Goal: Information Seeking & Learning: Compare options

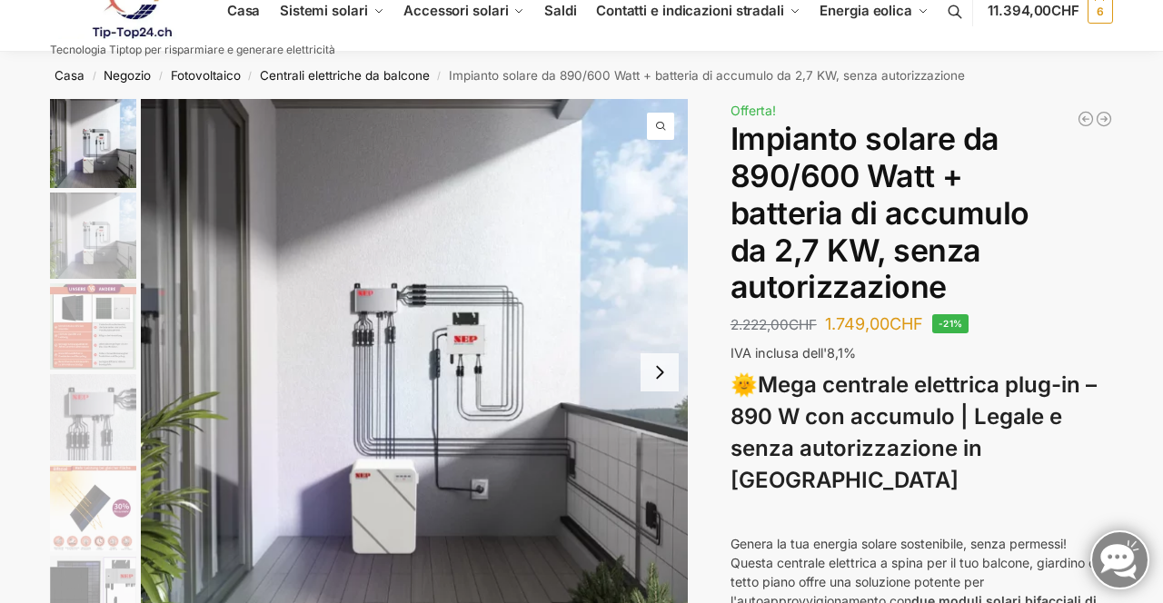
scroll to position [25, 0]
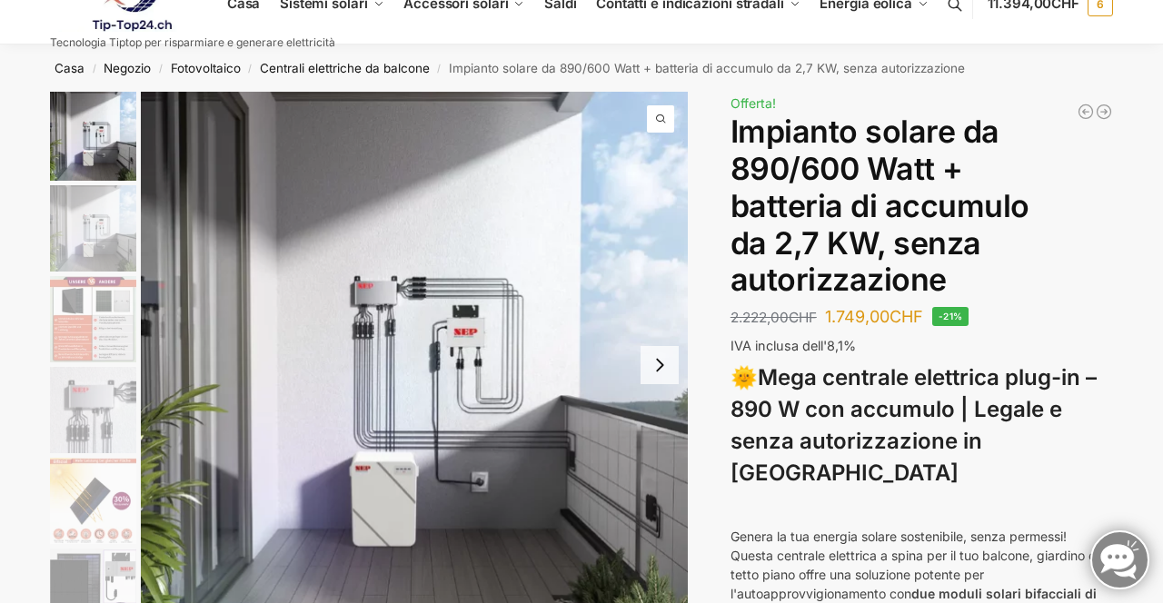
click at [1162, 16] on ul "Casa Sistemi solari Centrali elettriche da balcone Set completi con staffe per …" at bounding box center [581, 4] width 1163 height 82
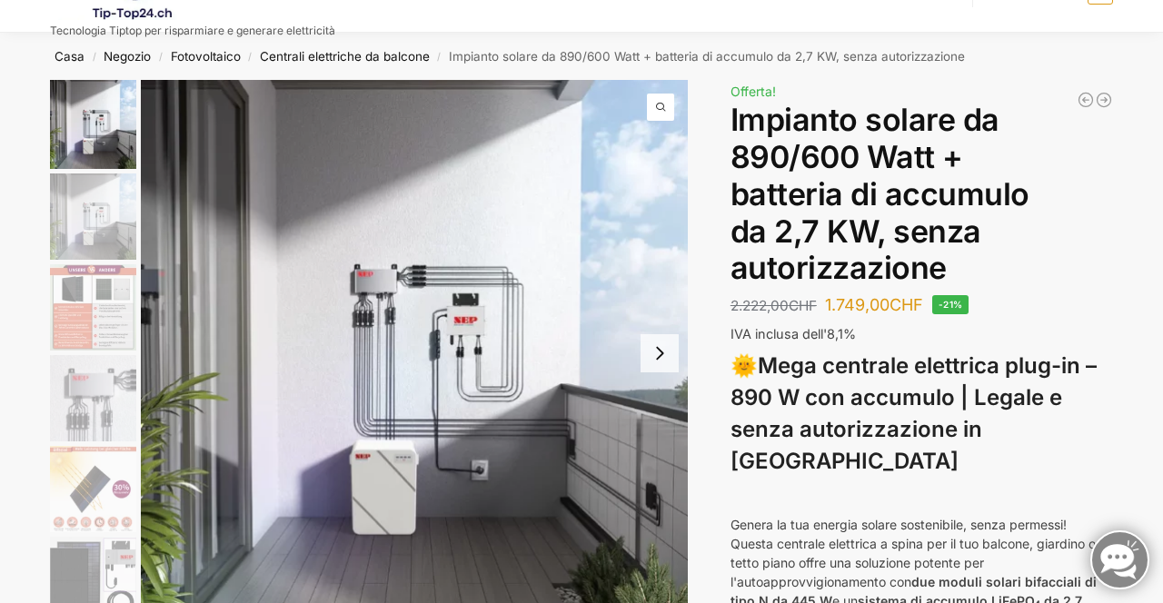
scroll to position [42, 0]
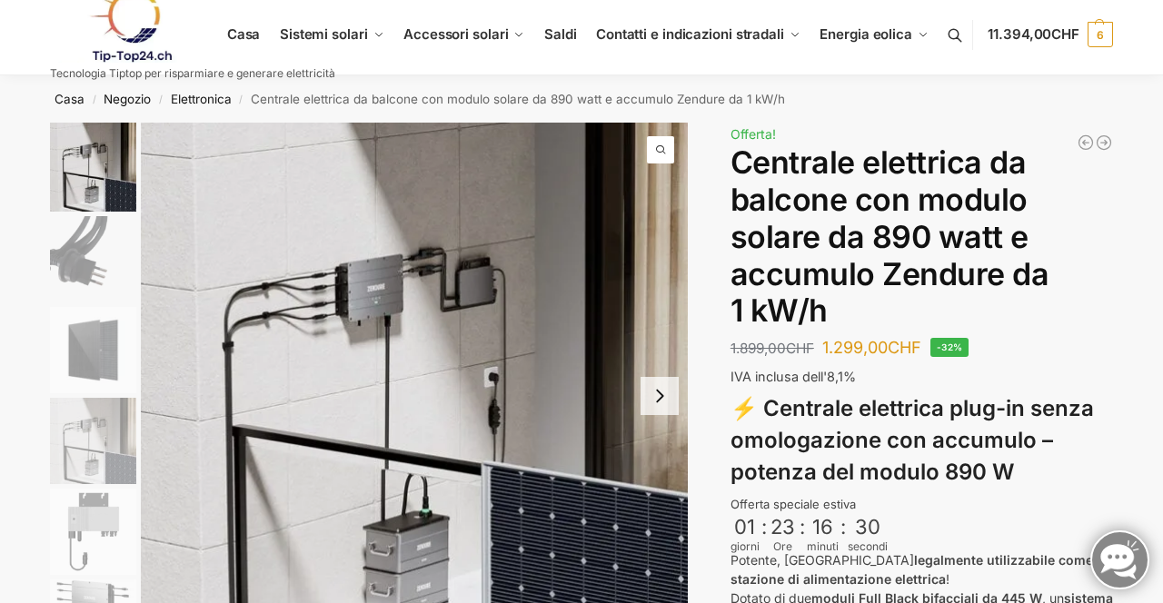
scroll to position [7, 0]
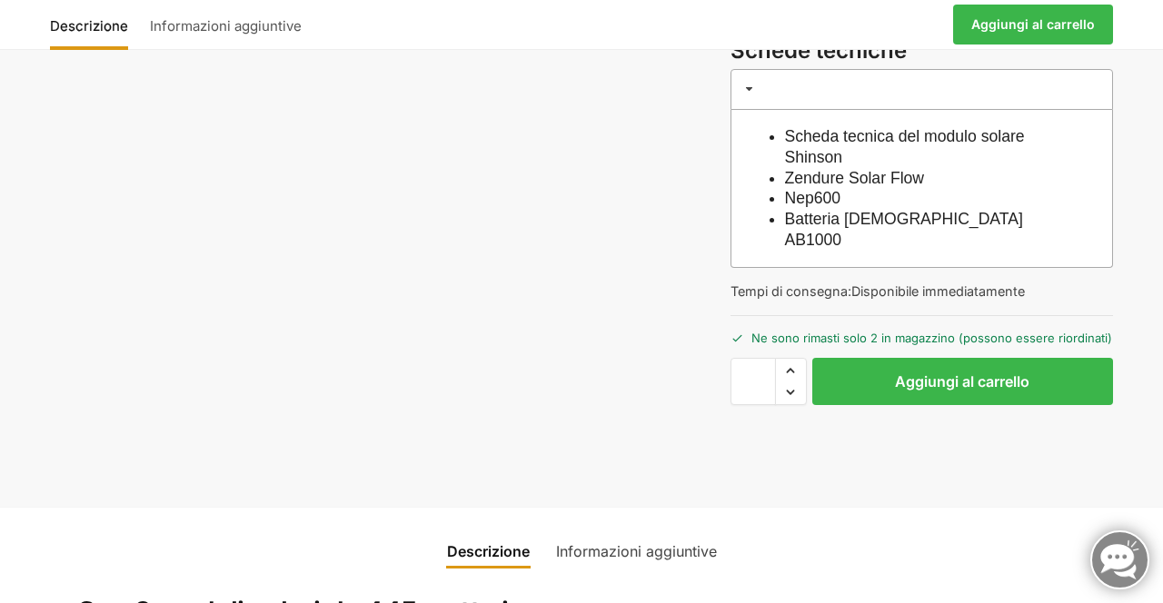
scroll to position [703, 0]
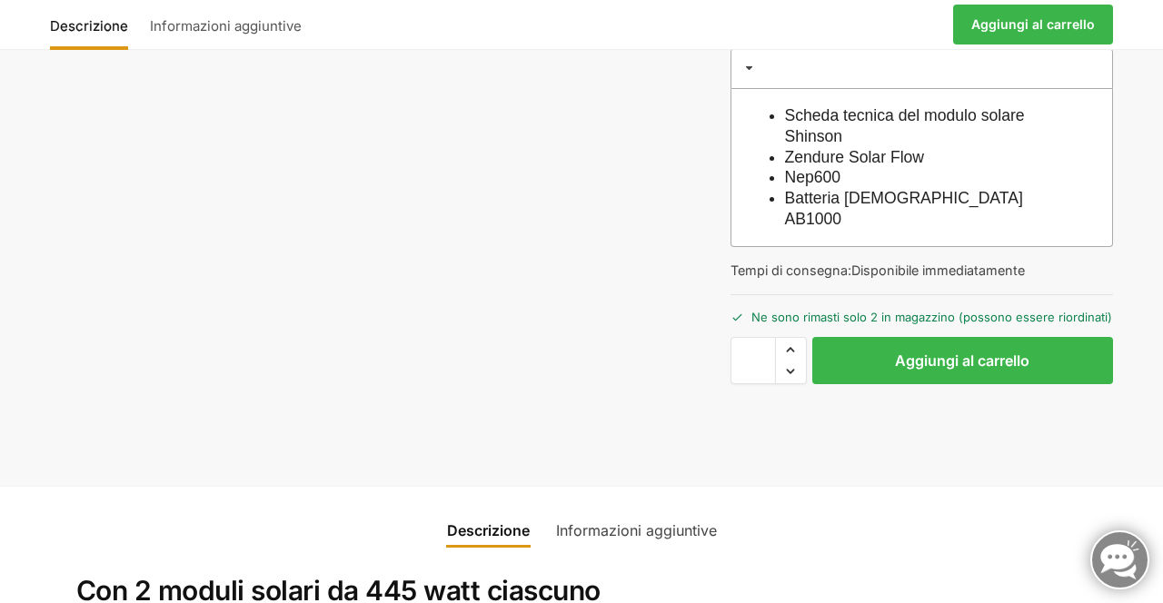
click at [1041, 354] on button "Aggiungi al carrello" at bounding box center [962, 360] width 301 height 47
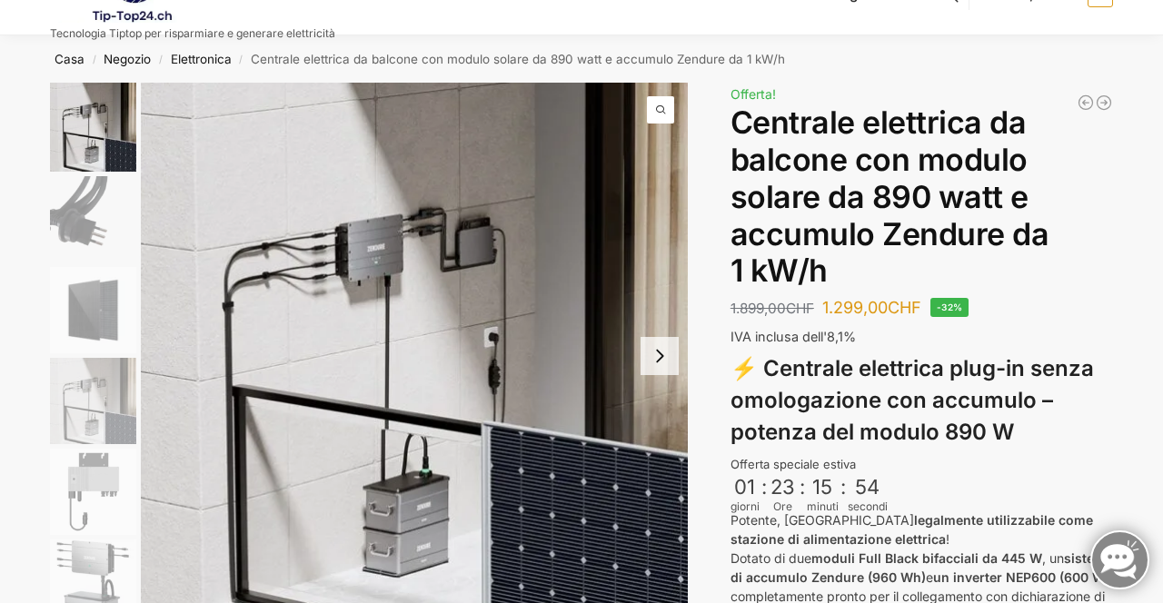
scroll to position [0, 0]
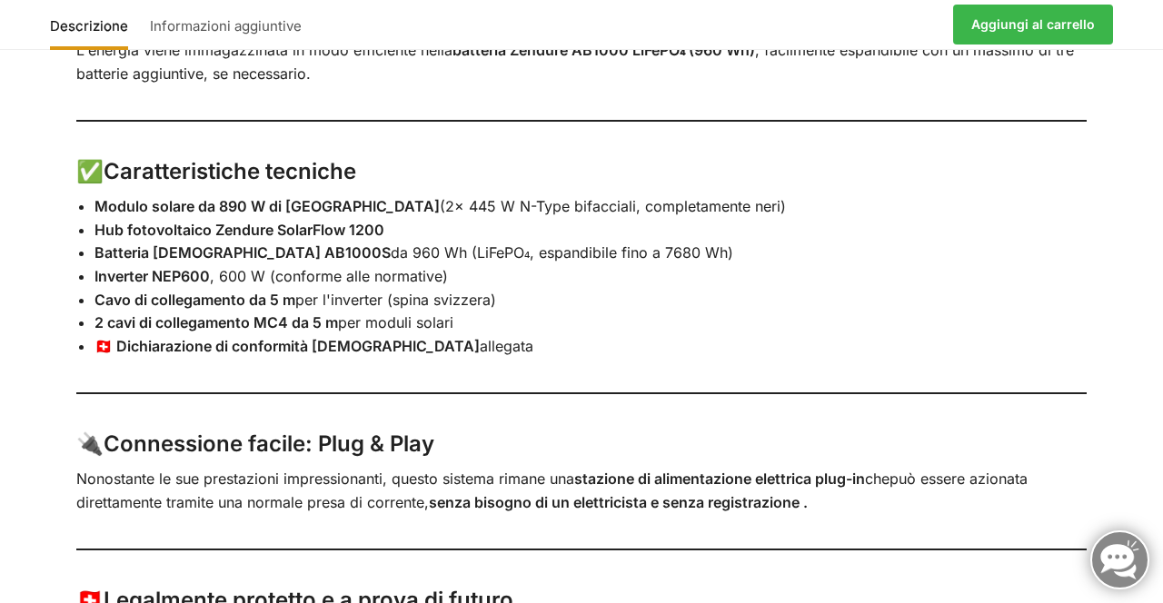
scroll to position [1511, 0]
click at [1147, 395] on div "Descrizione Informazioni aggiuntive Con 2 moduli solari da 445 watt ciascuno ⚡ …" at bounding box center [581, 239] width 1163 height 1123
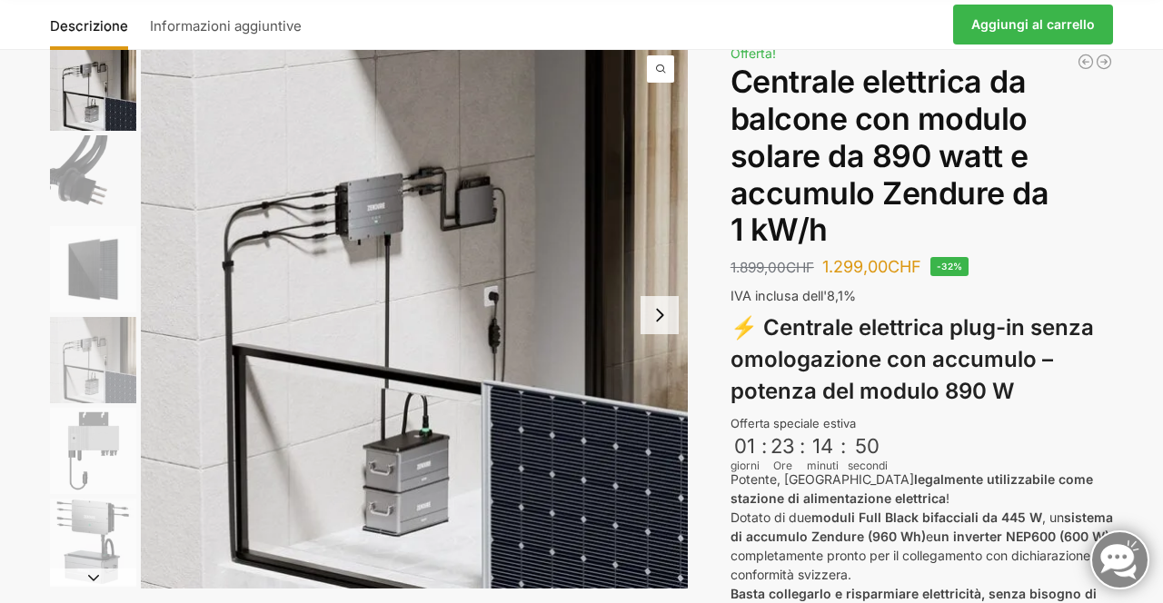
scroll to position [0, 0]
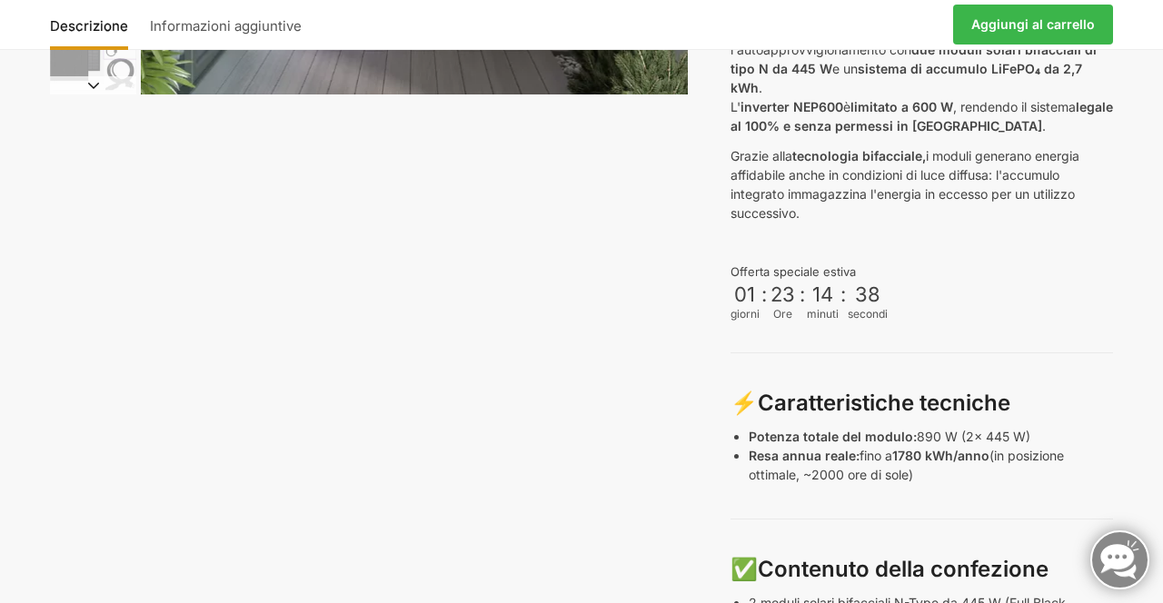
scroll to position [583, 0]
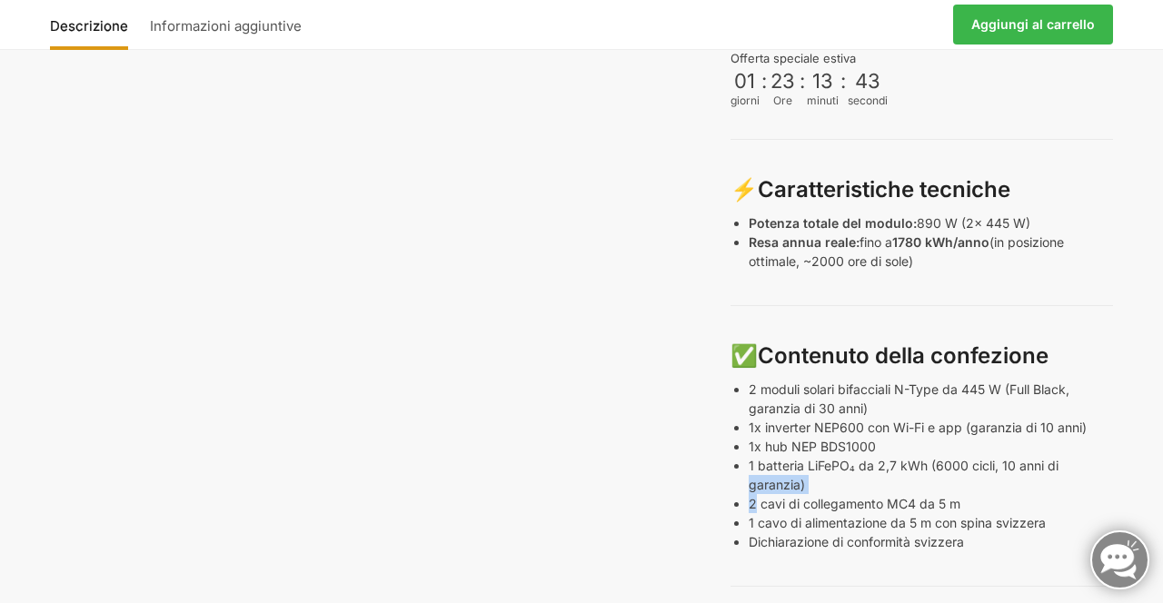
scroll to position [788, 0]
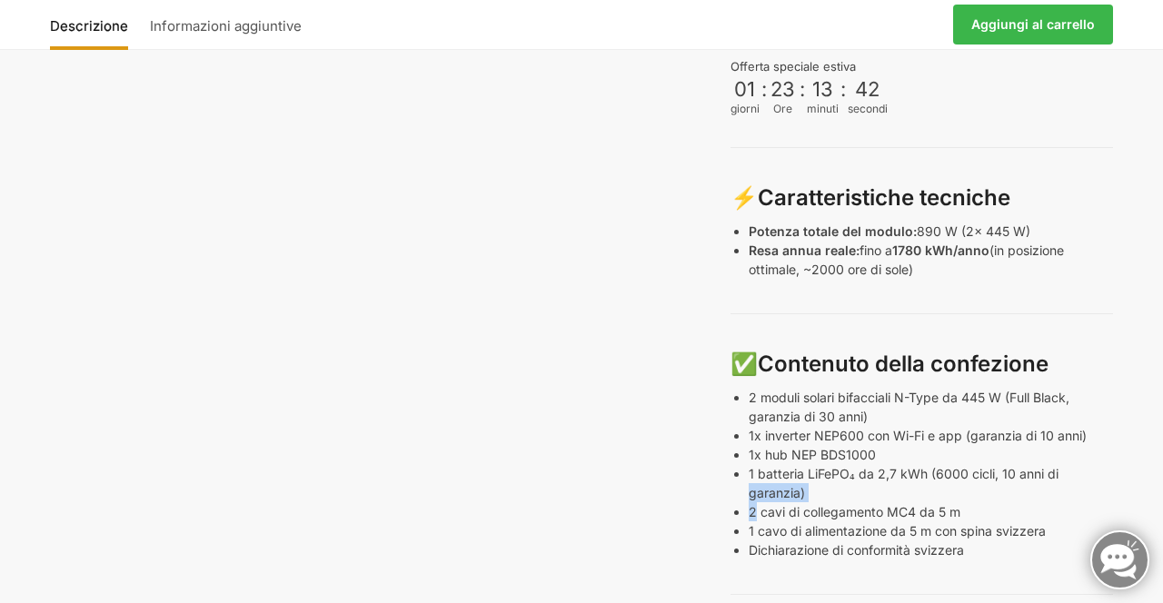
click at [1114, 128] on div "Descrizione Informazioni aggiuntive 2.222,00 CHF Il prezzo originale era: 2.222…" at bounding box center [581, 329] width 1139 height 1975
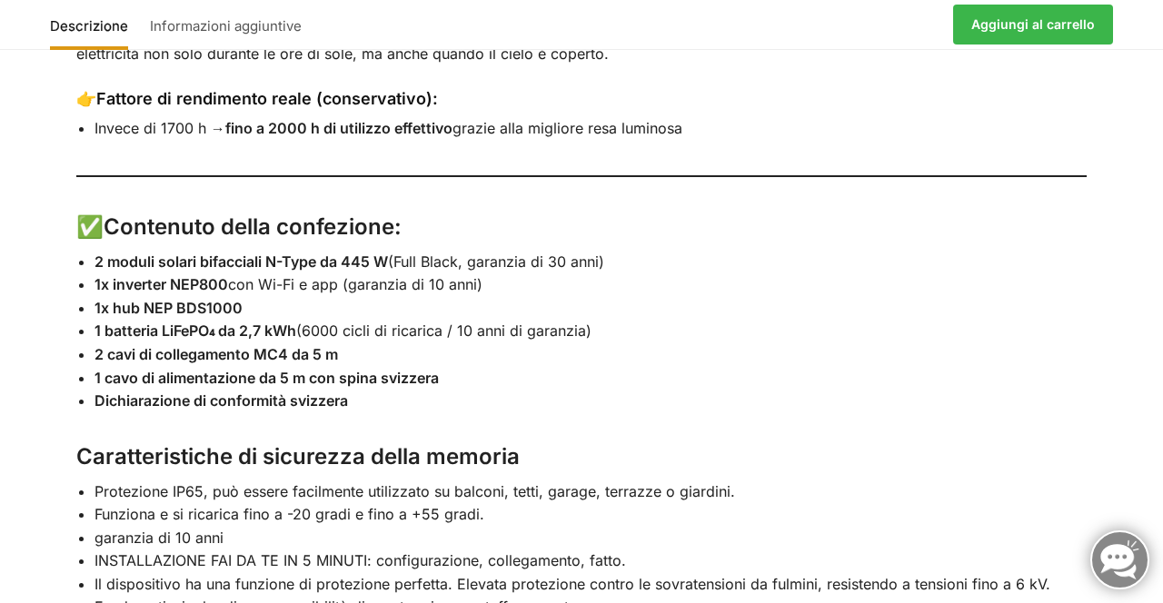
scroll to position [2725, 0]
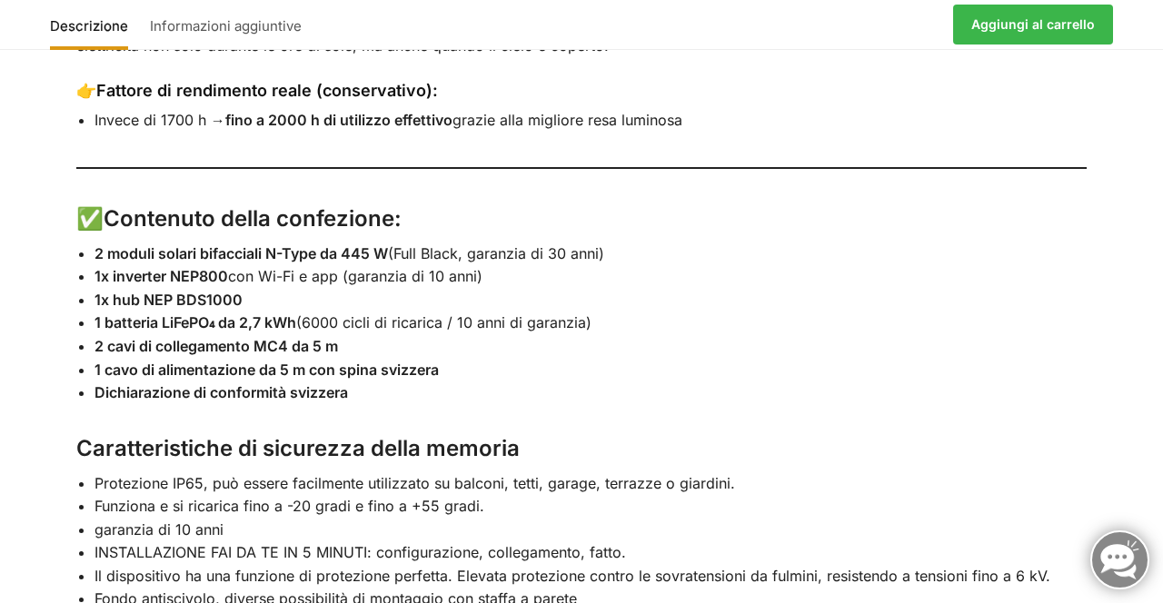
click at [1127, 378] on div "Descrizione Informazioni aggiuntive 🌞 Mega centrale elettrica plug-in – 890 wat…" at bounding box center [581, 287] width 1163 height 1729
click at [1144, 419] on div "Descrizione Informazioni aggiuntive 🌞 Mega centrale elettrica plug-in – 890 wat…" at bounding box center [581, 287] width 1163 height 1729
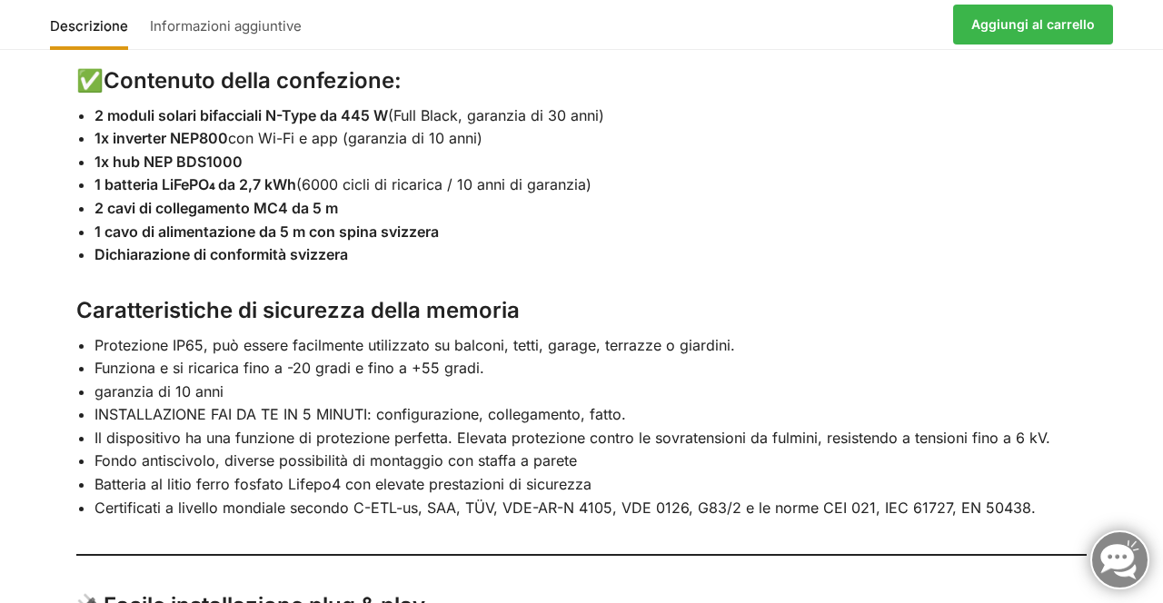
scroll to position [2867, 0]
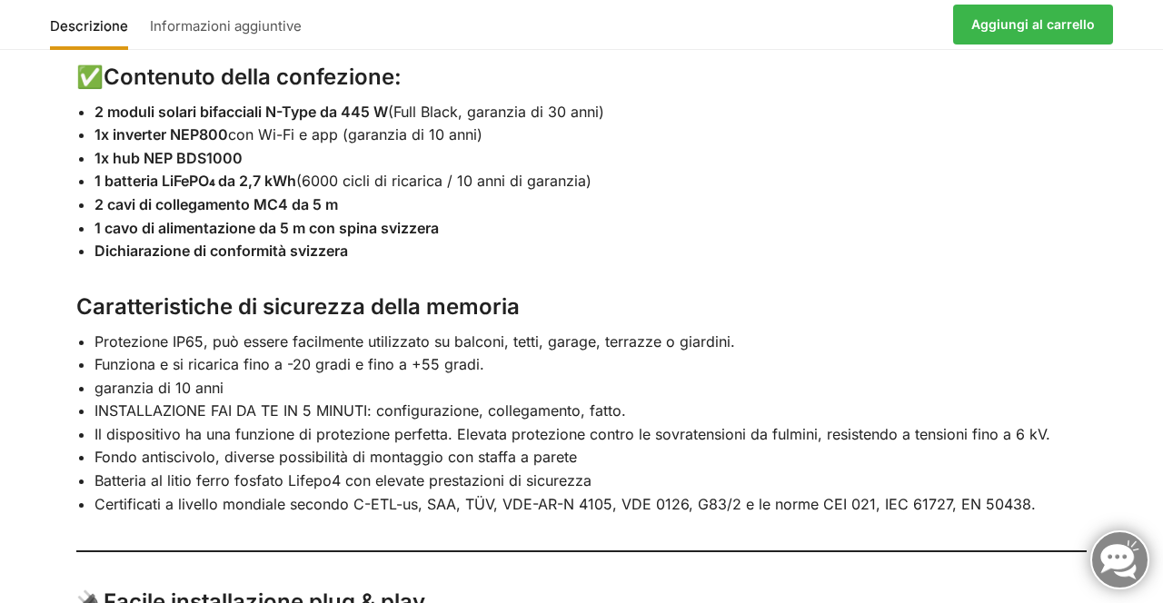
click at [1126, 538] on div "Descrizione Informazioni aggiuntive 🌞 Mega centrale elettrica plug-in – 890 wat…" at bounding box center [581, 146] width 1163 height 1729
click at [1114, 560] on div "🌞 Mega centrale elettrica plug-in – 890 watt con accumulo | Legale e senza perm…" at bounding box center [581, 161] width 1086 height 1626
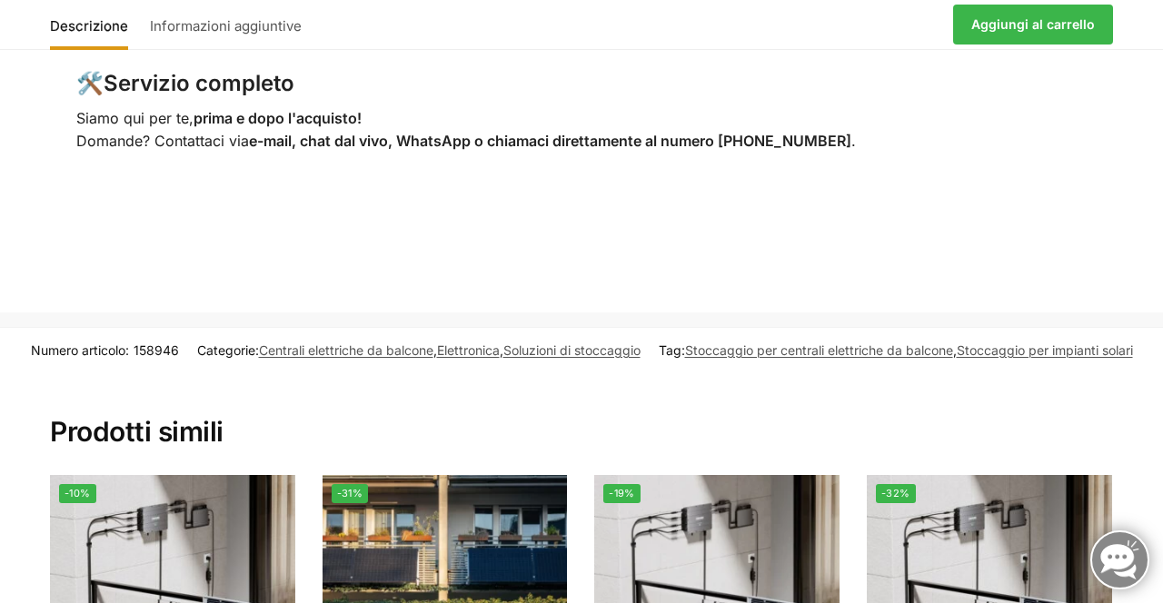
scroll to position [3566, 0]
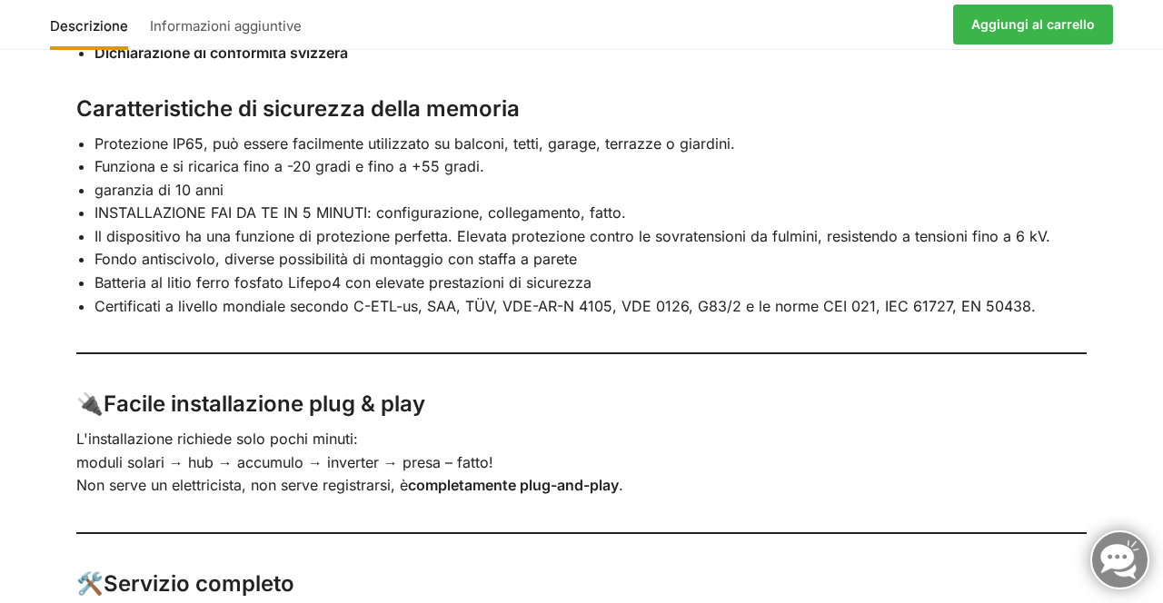
scroll to position [3063, 0]
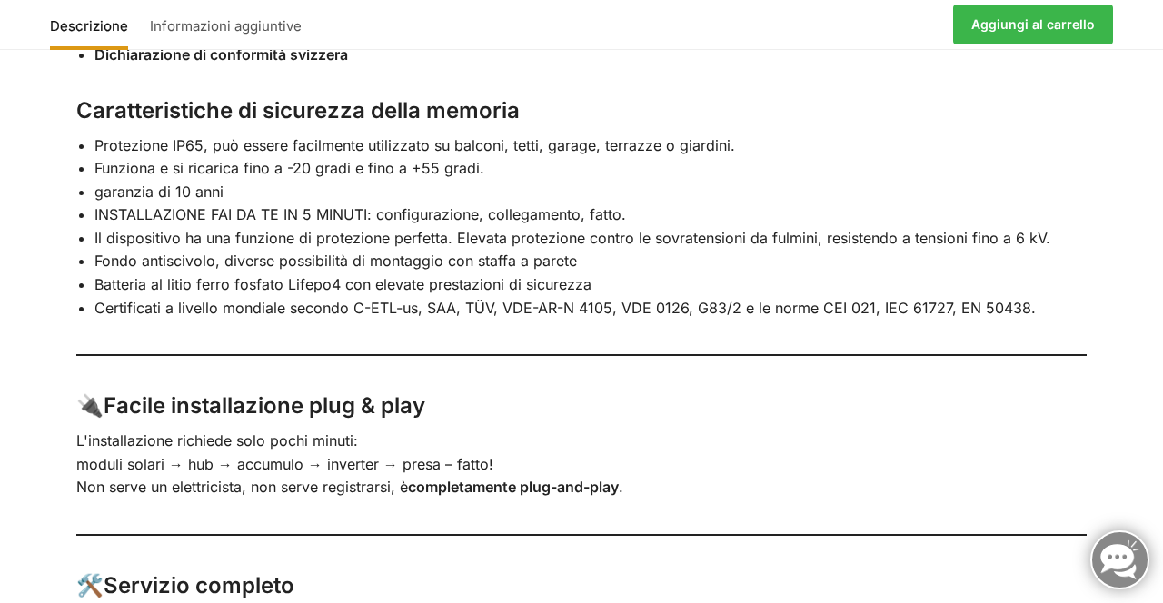
click at [263, 41] on link "Informazioni aggiuntive" at bounding box center [226, 25] width 170 height 44
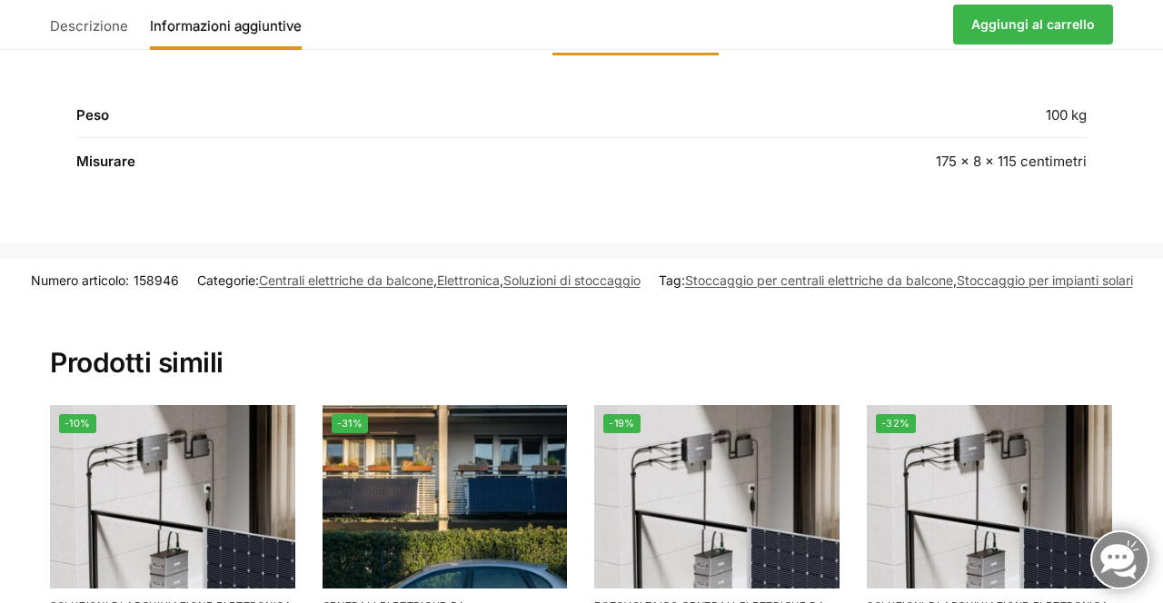
scroll to position [2075, 0]
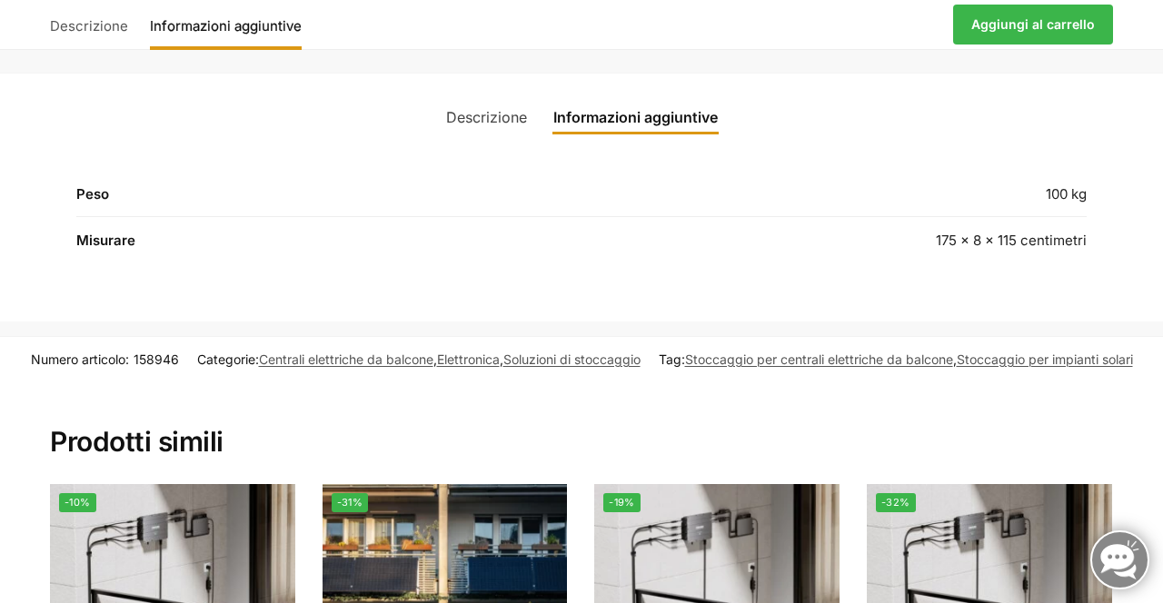
click at [1139, 245] on div "Descrizione Informazioni aggiuntive 🌞 Mega centrale elettrica plug-in – 890 wat…" at bounding box center [581, 198] width 1163 height 250
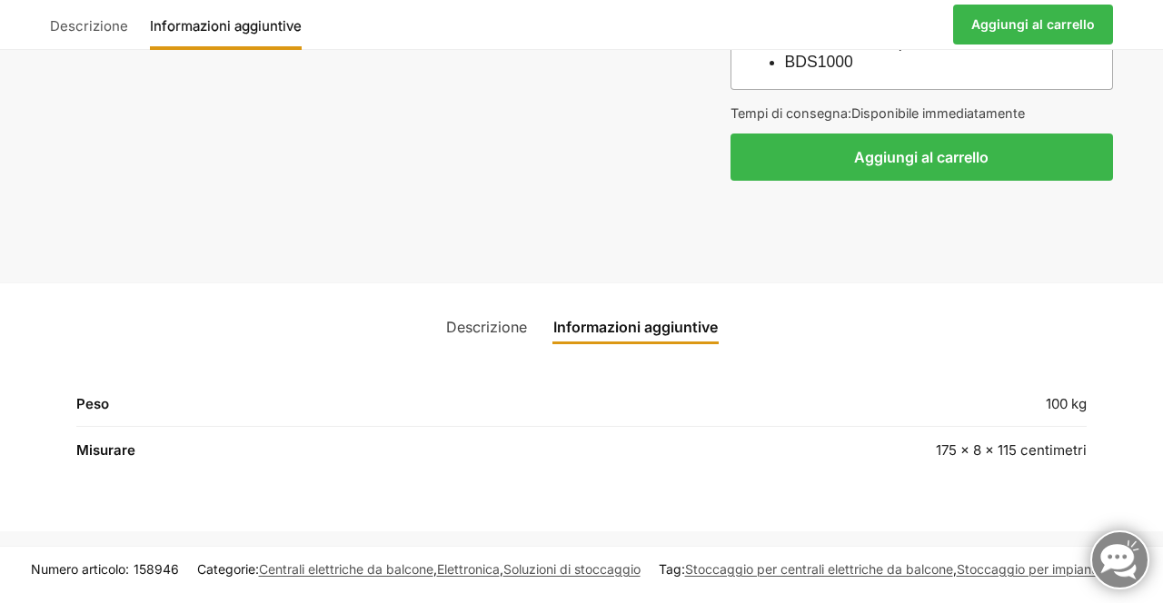
scroll to position [1876, 0]
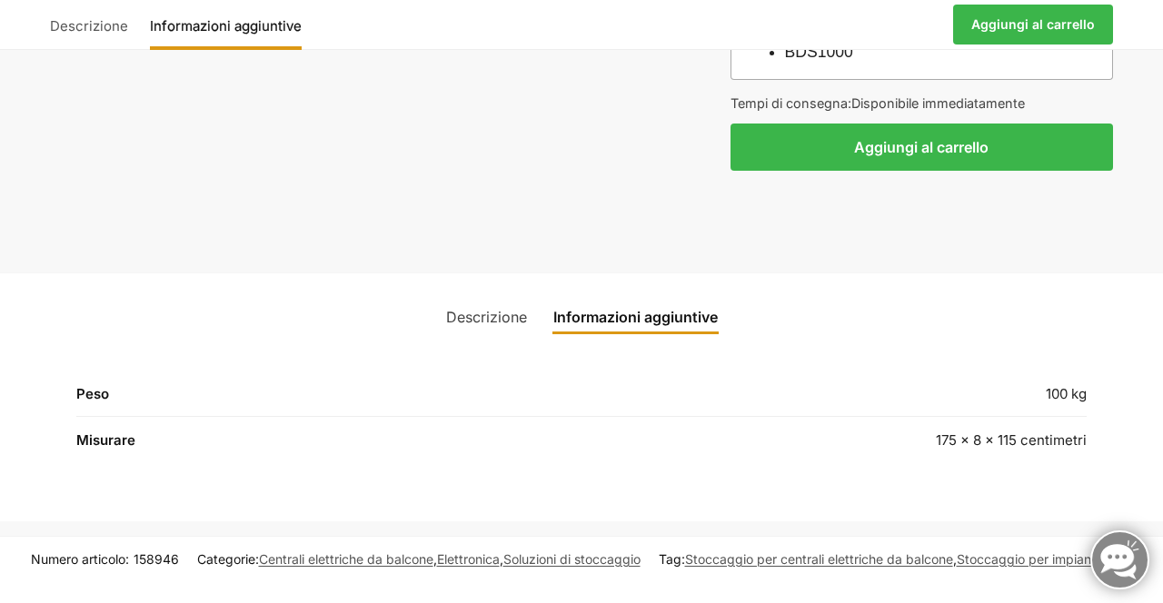
click at [501, 295] on link "Descrizione" at bounding box center [486, 317] width 103 height 44
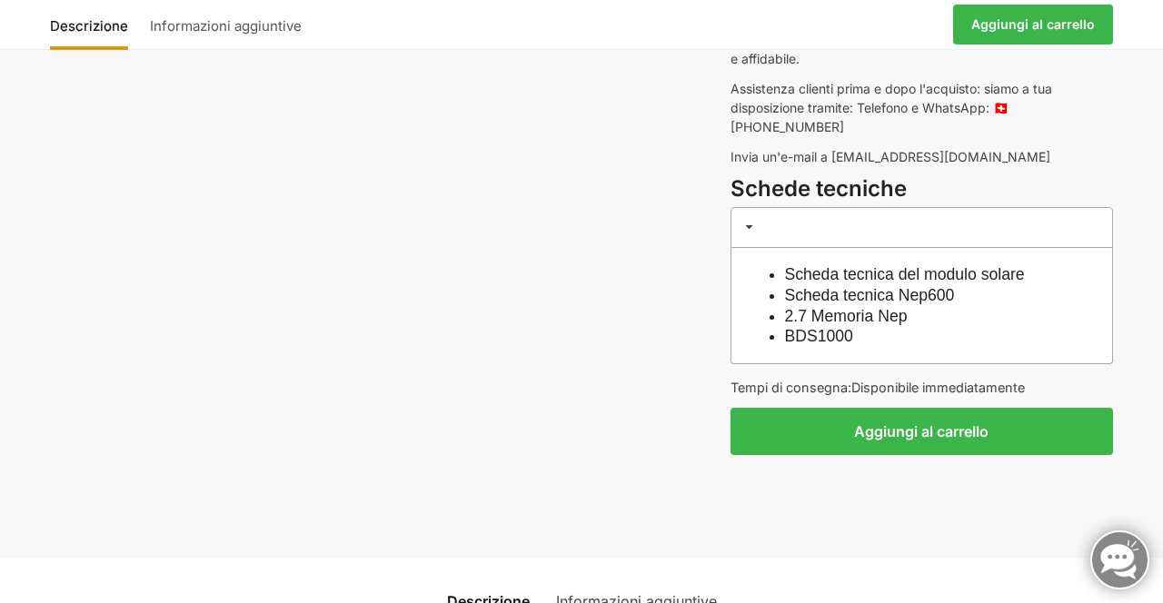
scroll to position [1586, 0]
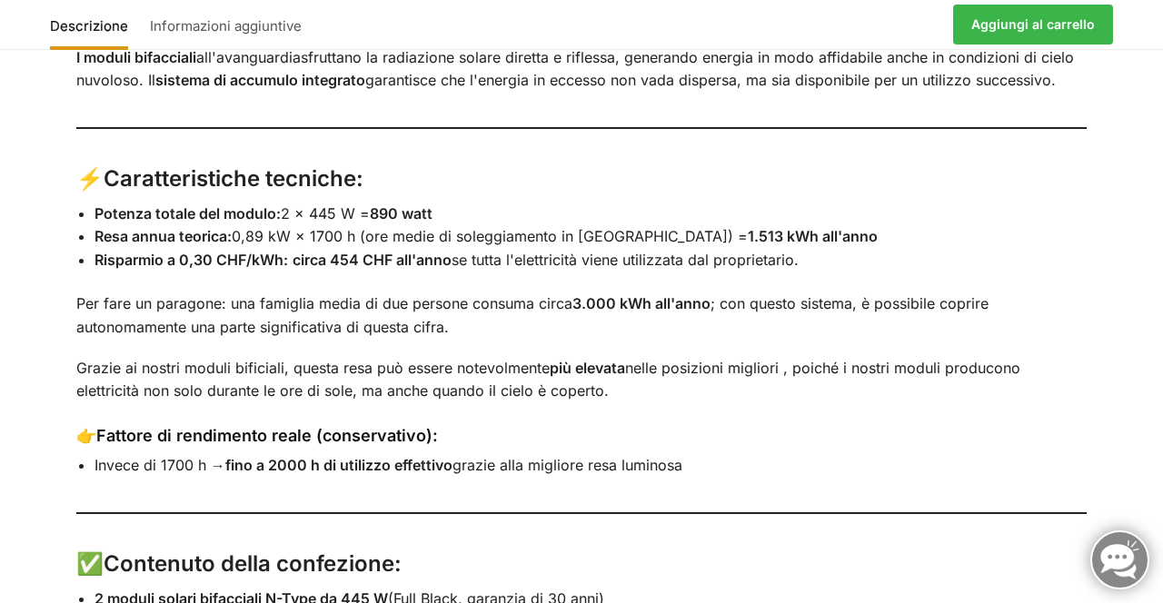
scroll to position [2388, 0]
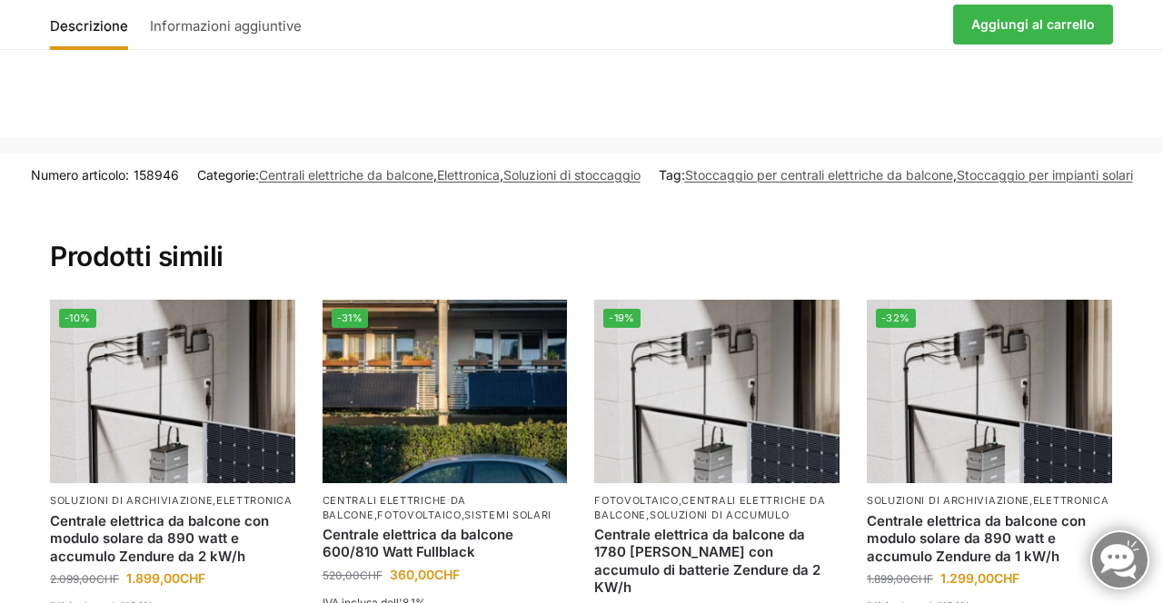
scroll to position [3744, 0]
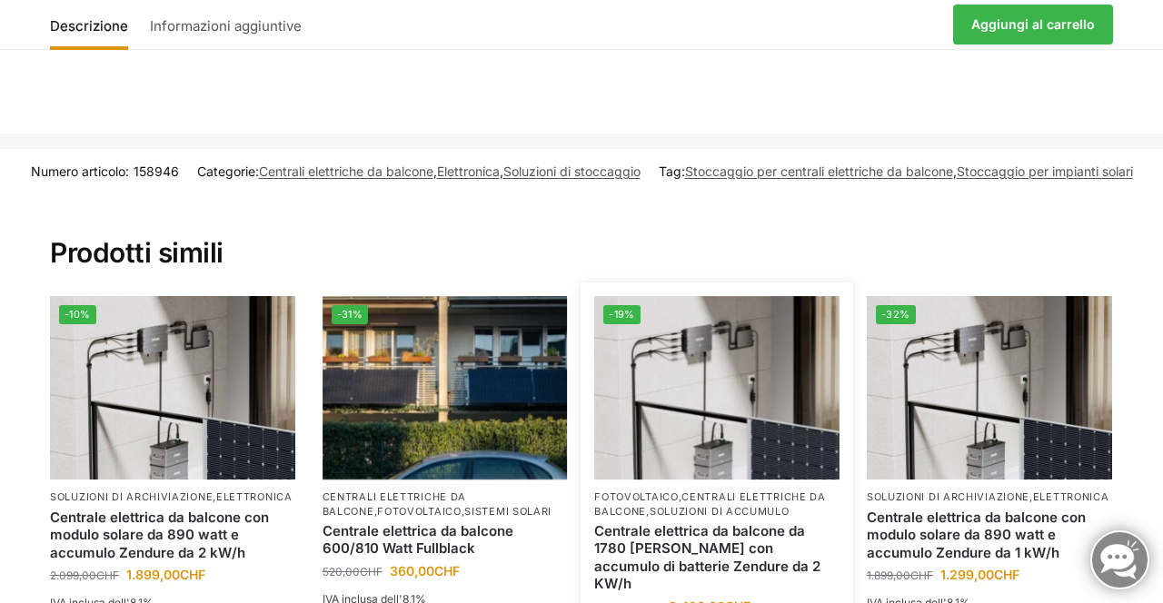
click at [727, 388] on img at bounding box center [716, 387] width 245 height 183
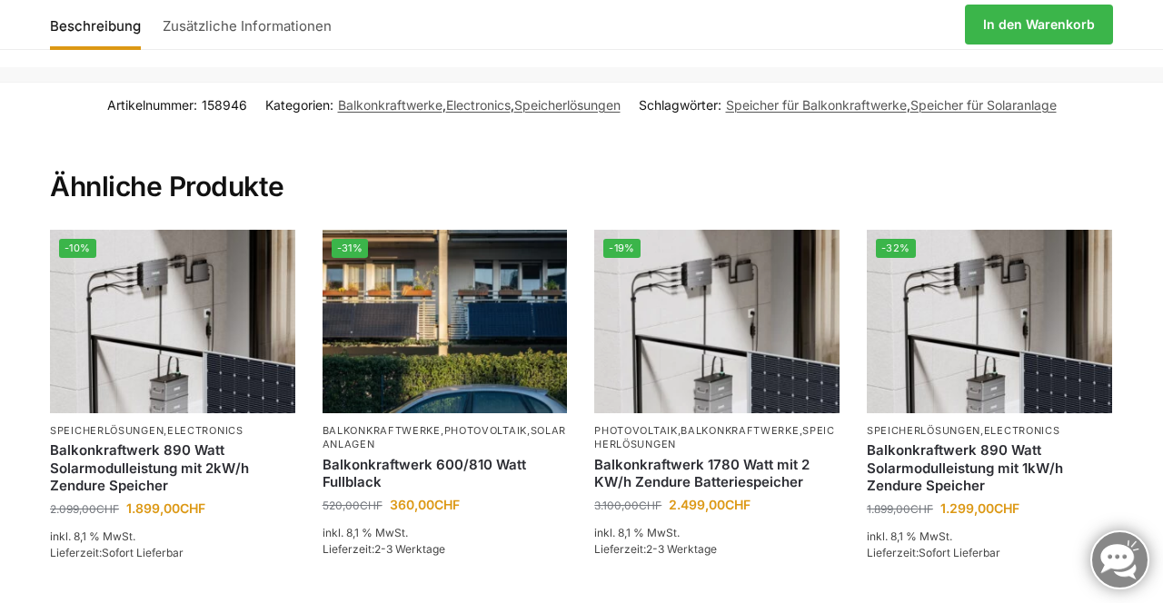
scroll to position [3802, 0]
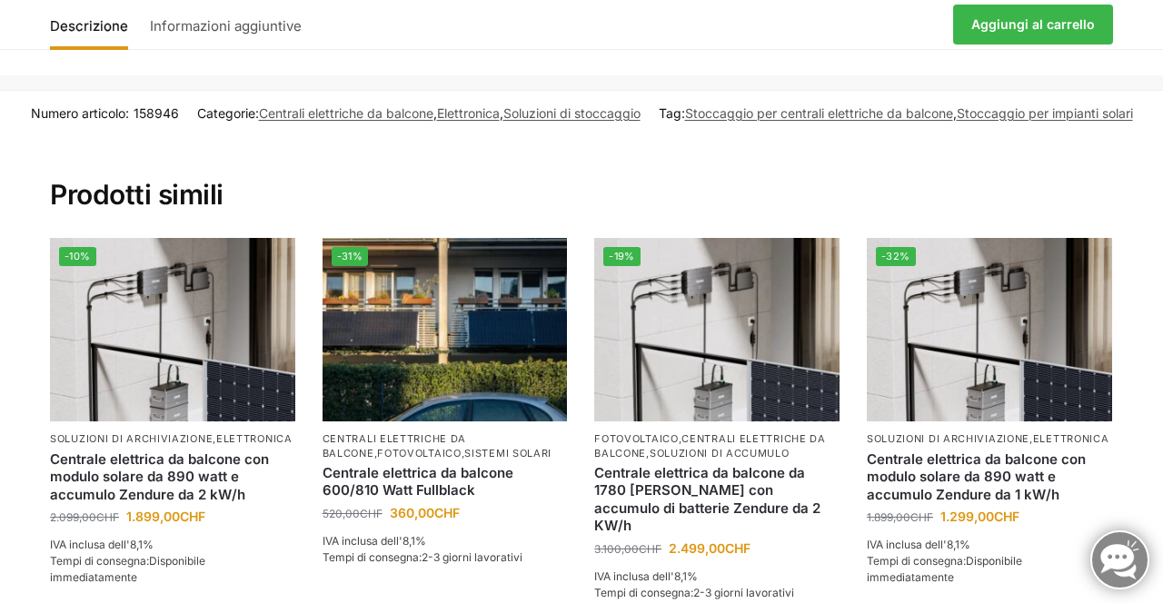
click at [1146, 484] on section "Prodotti simili -10% Soluzioni di archiviazione , Elettronica Centrale elettric…" at bounding box center [581, 392] width 1139 height 517
click at [1119, 505] on li "-32% Soluzioni di archiviazione , Elettronica Centrale elettrica da balcone con…" at bounding box center [989, 437] width 272 height 398
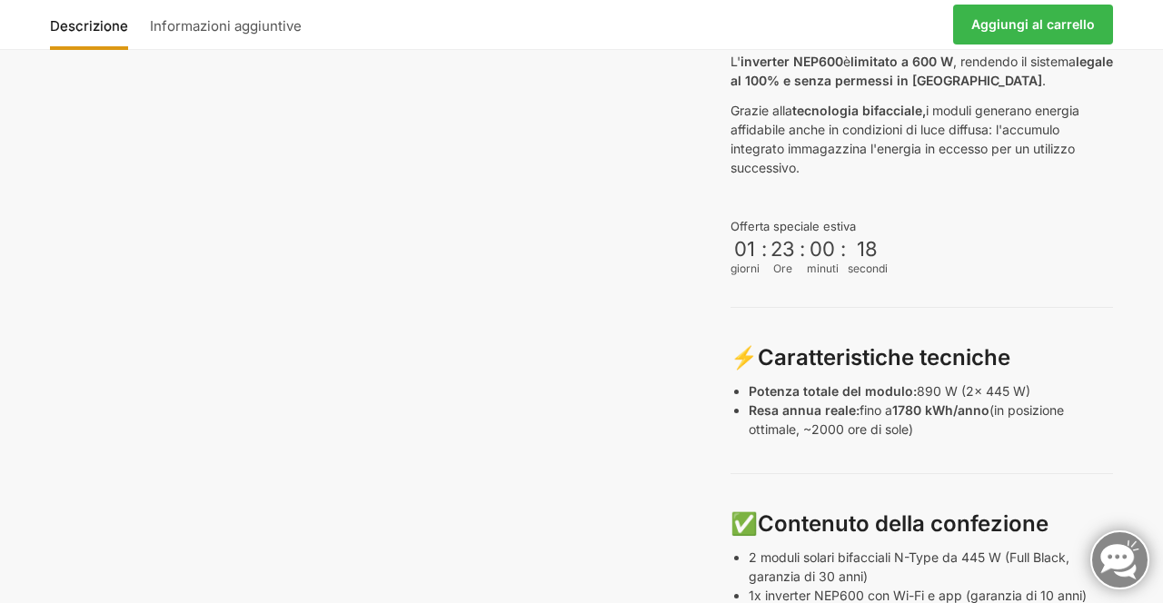
scroll to position [679, 0]
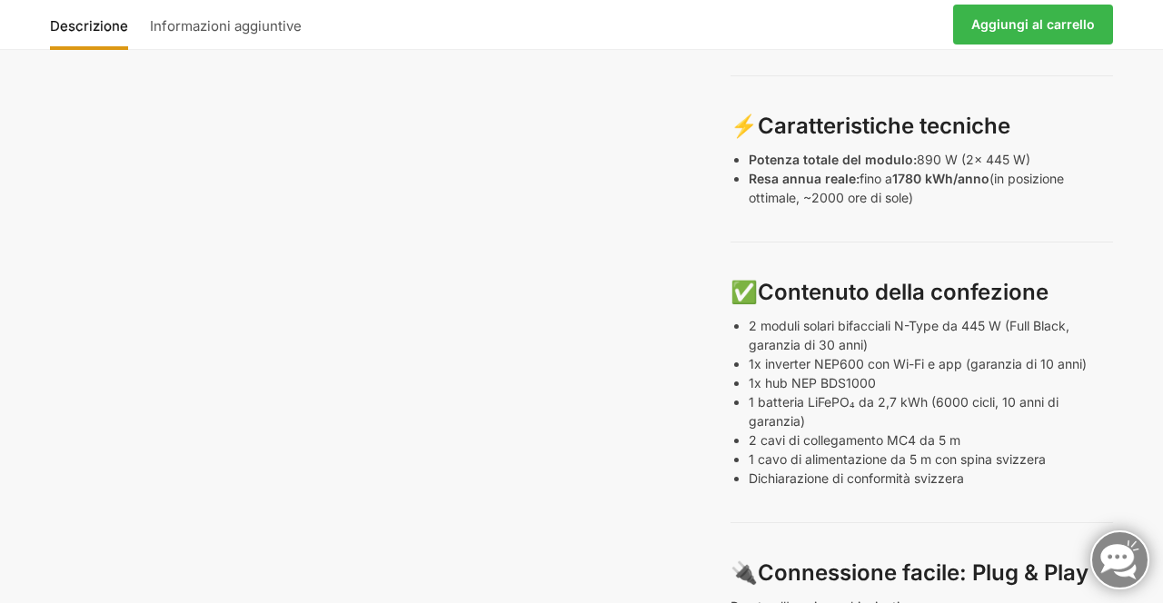
scroll to position [861, 0]
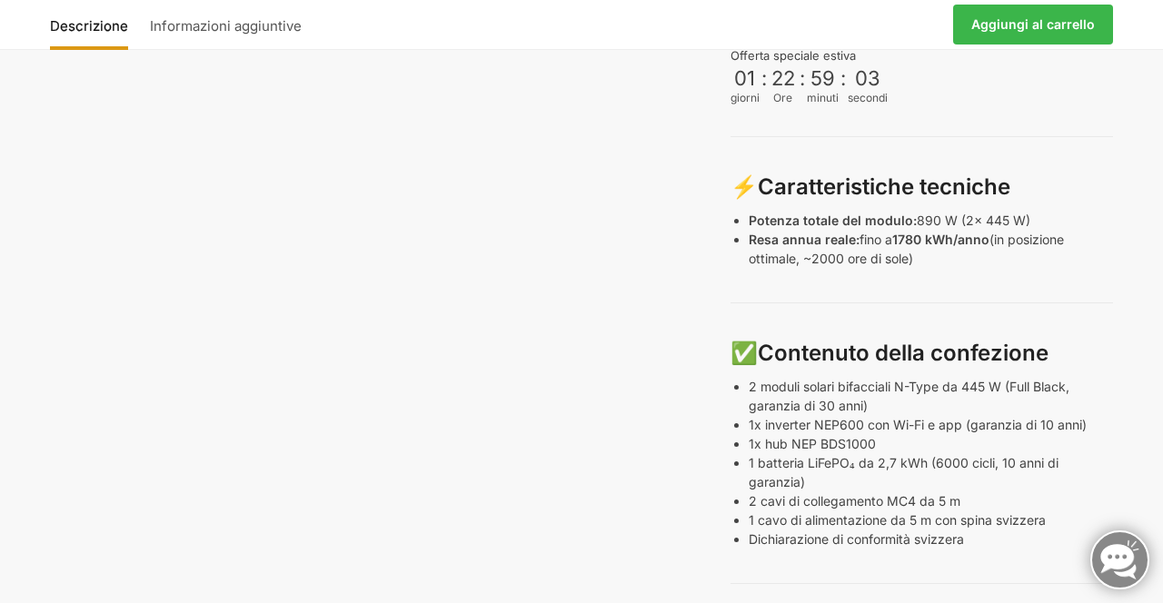
scroll to position [816, 0]
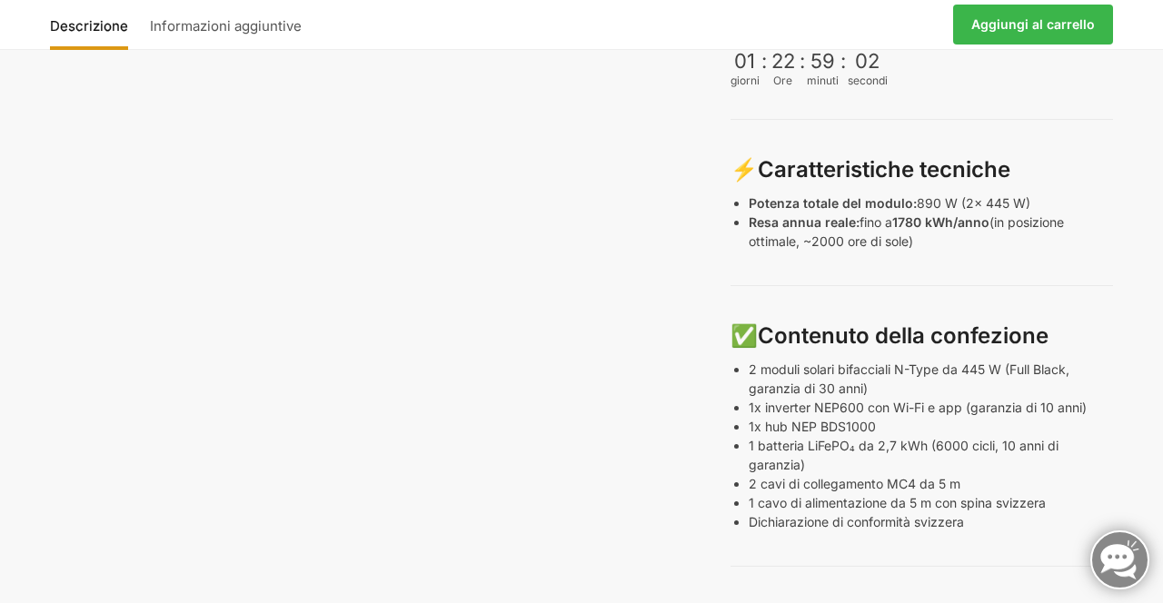
click at [1146, 551] on div "Descrizione Informazioni aggiuntive 2.222,00 CHF Il prezzo originale era: 2.222…" at bounding box center [581, 323] width 1139 height 2018
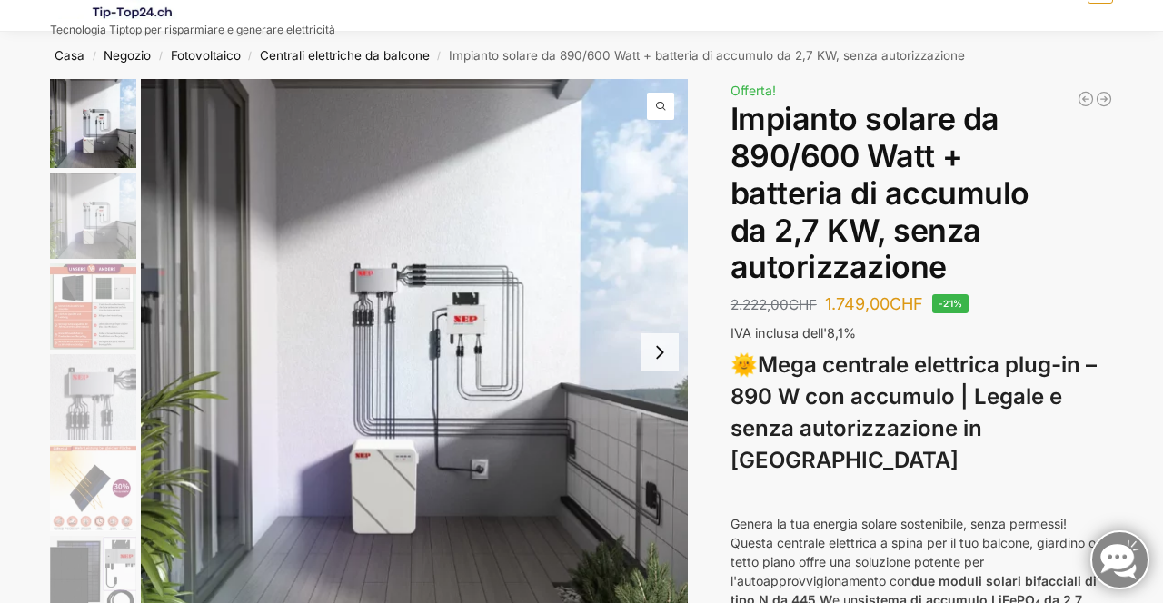
scroll to position [74, 0]
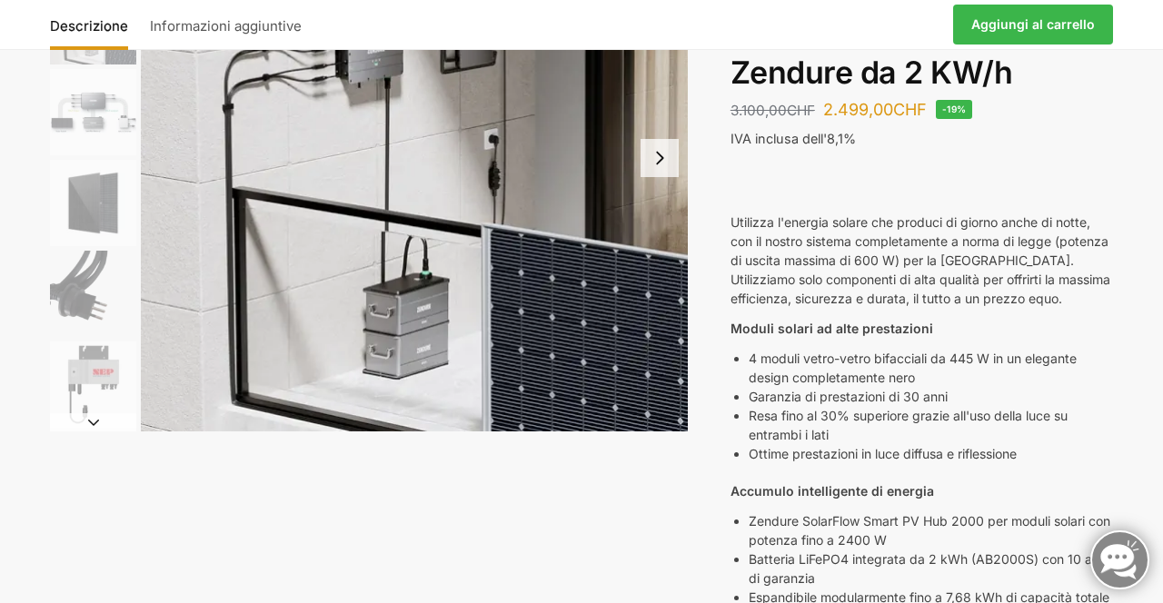
scroll to position [247, 0]
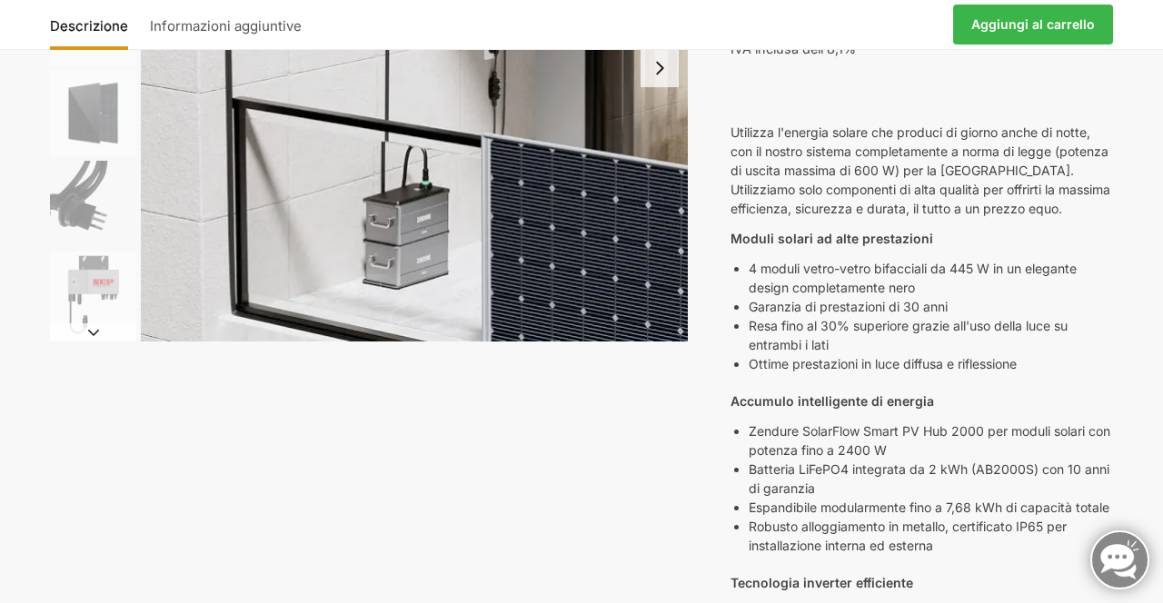
scroll to position [356, 0]
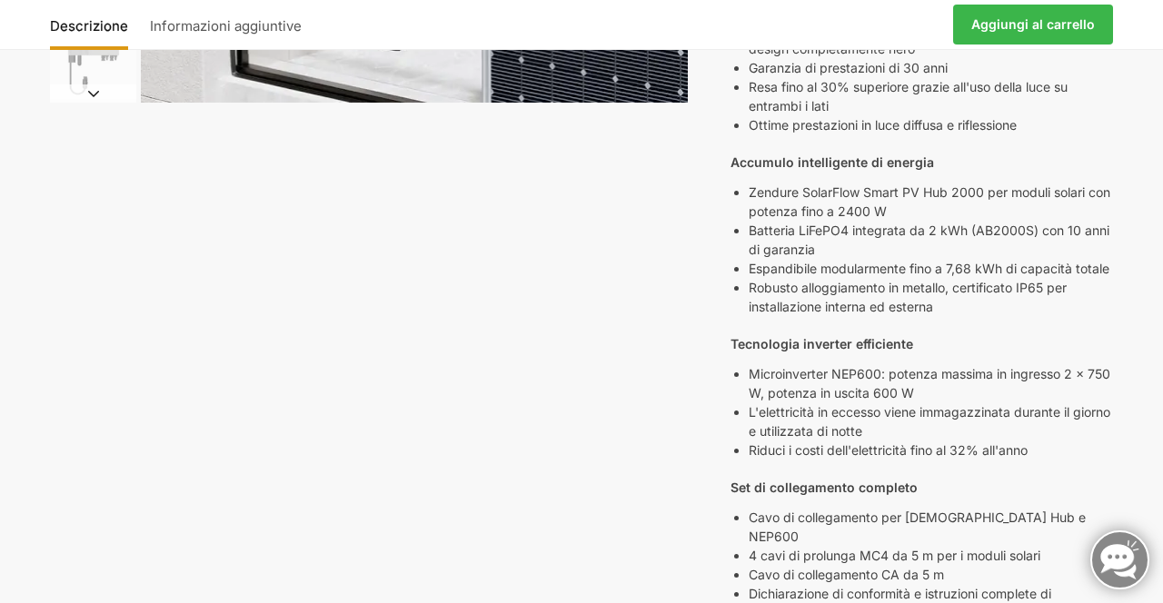
scroll to position [579, 0]
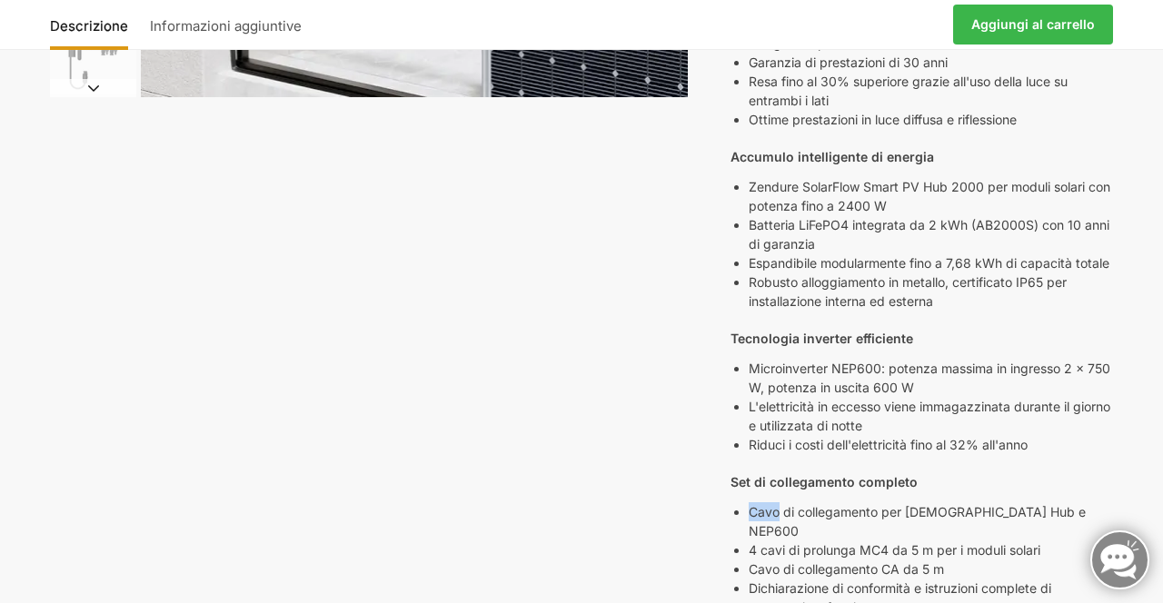
click at [1145, 448] on div "Descrizione Informazioni aggiuntive 3.100,00 CHF Il prezzo originale era: 3.100…" at bounding box center [581, 429] width 1139 height 1758
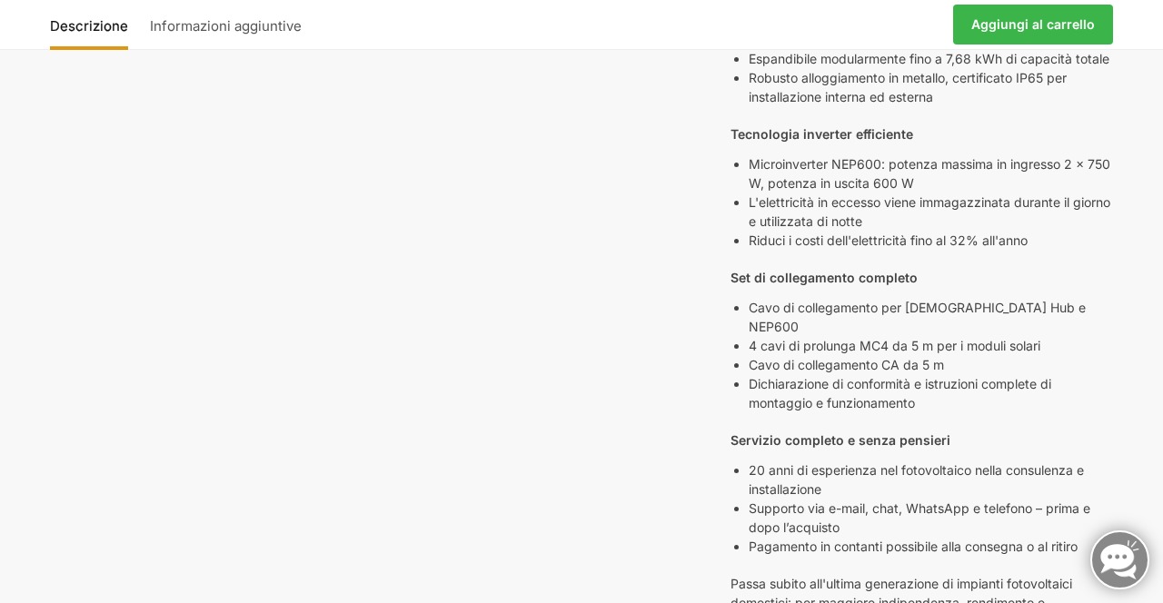
scroll to position [787, 0]
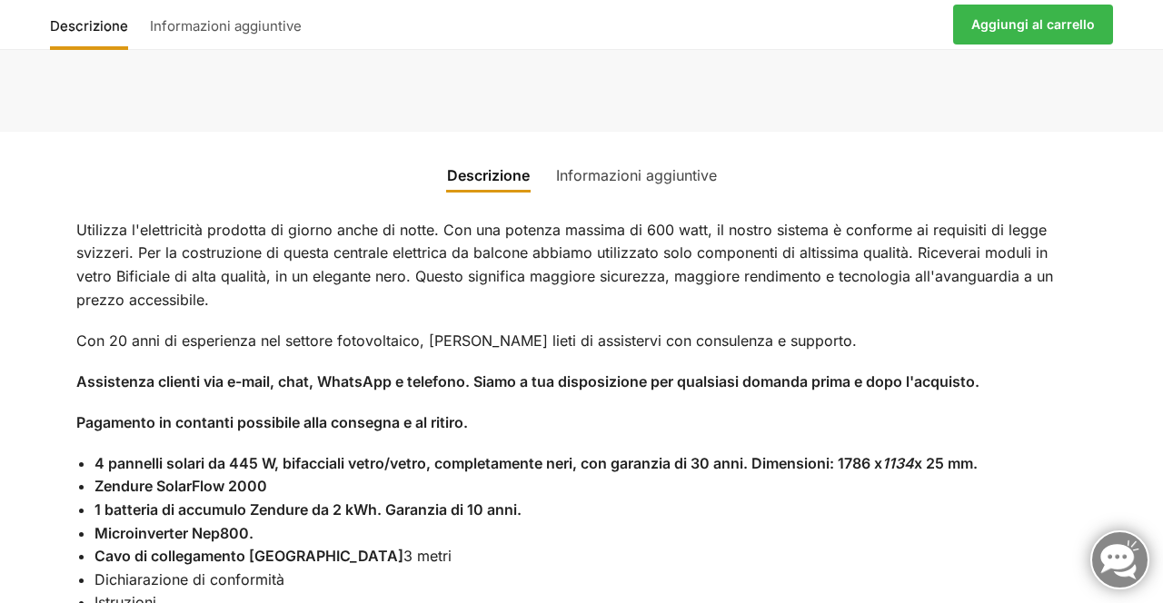
scroll to position [1802, 0]
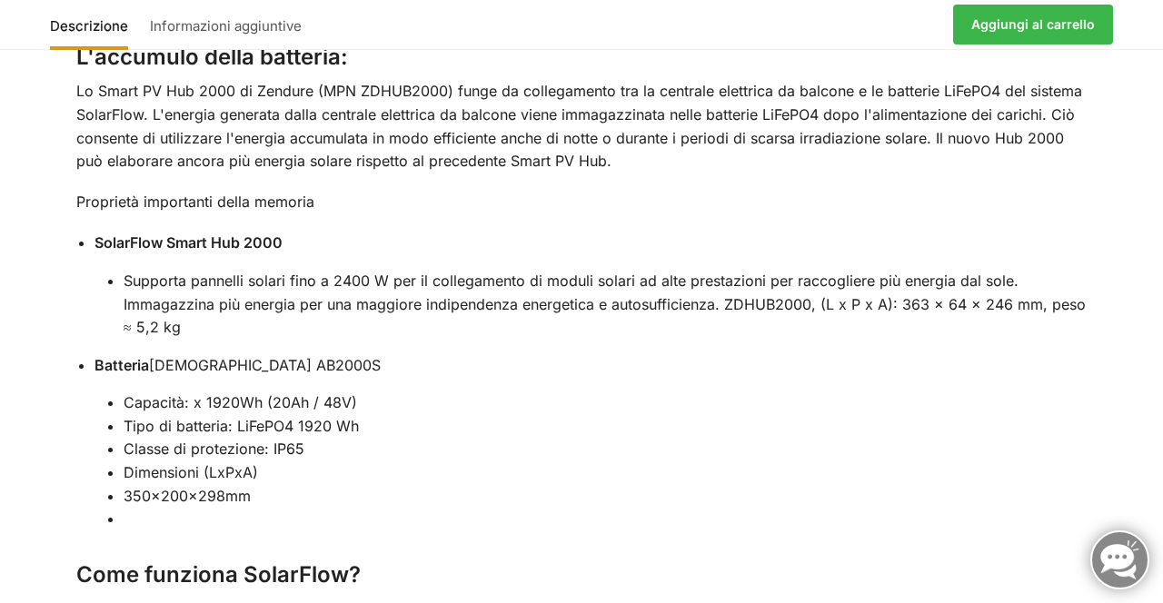
scroll to position [2868, 0]
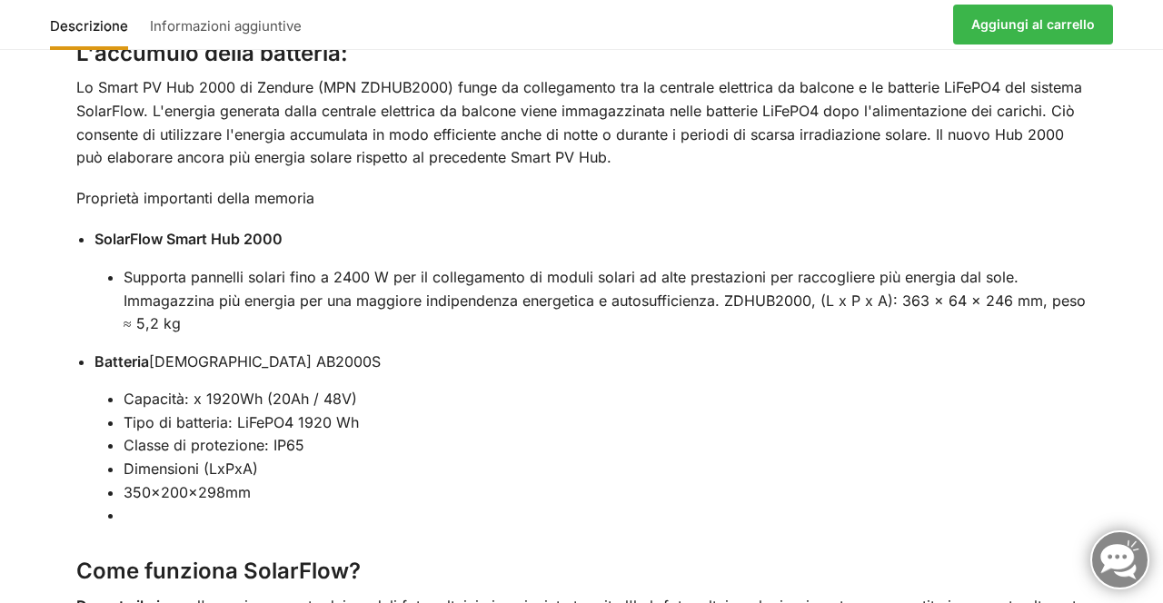
click at [1149, 517] on div "Descrizione Informazioni aggiuntive Utilizza l'elettricità prodotta di giorno a…" at bounding box center [581, 131] width 1163 height 2136
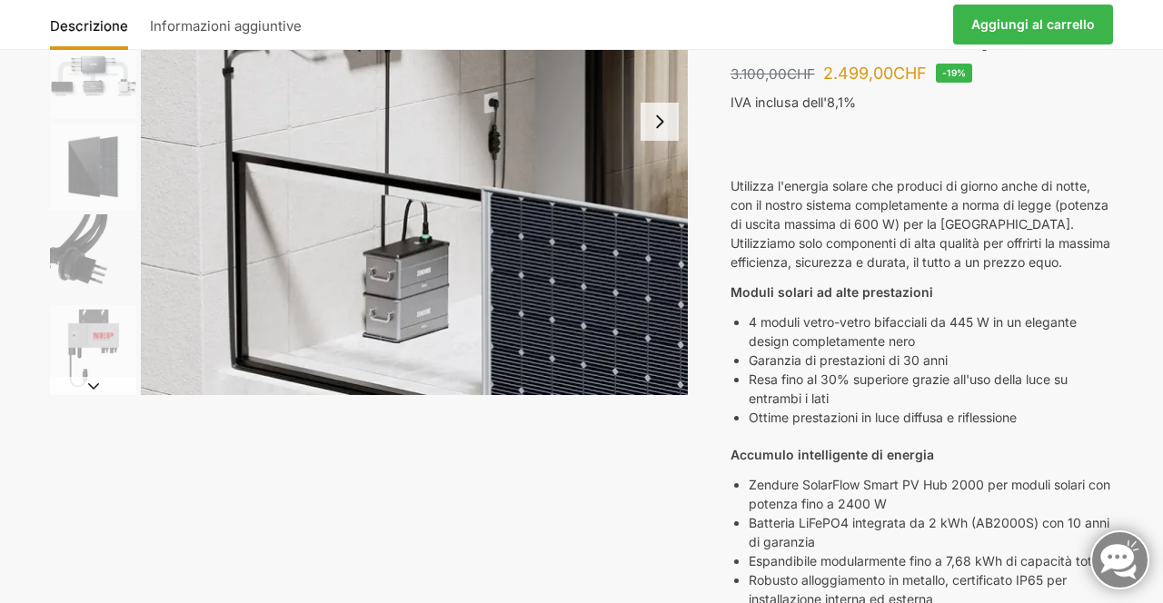
scroll to position [0, 0]
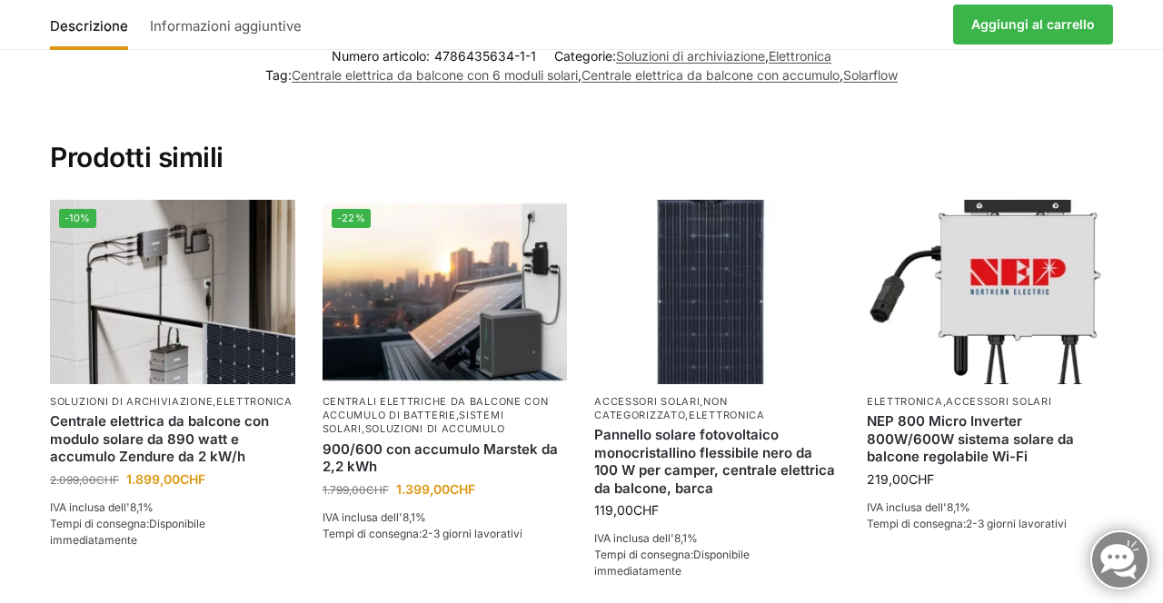
scroll to position [2250, 0]
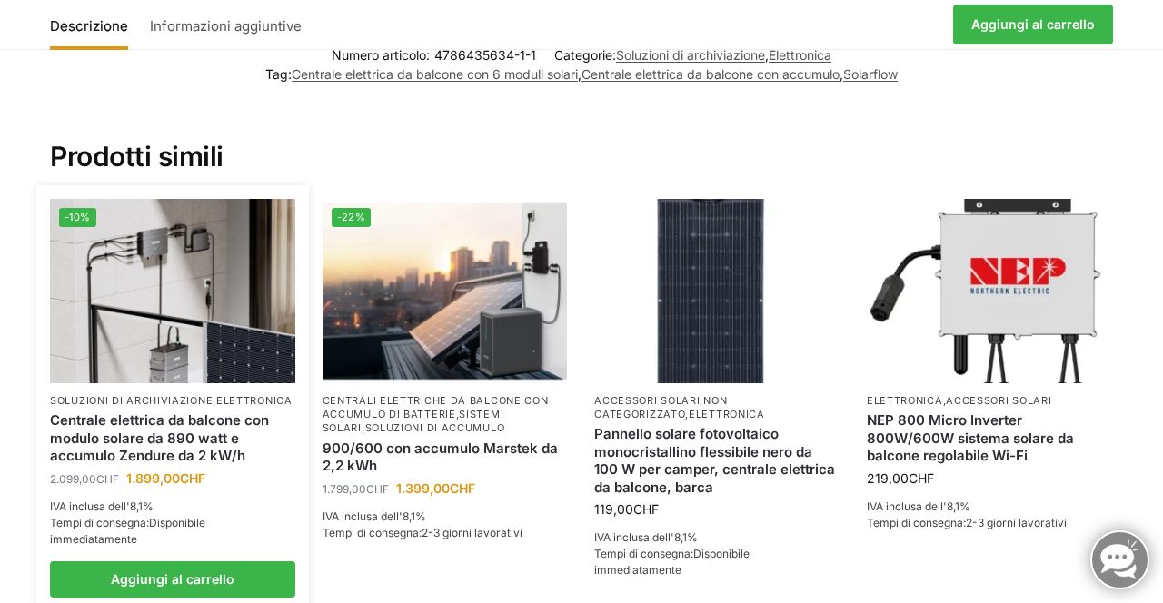
click at [182, 291] on img at bounding box center [172, 290] width 245 height 183
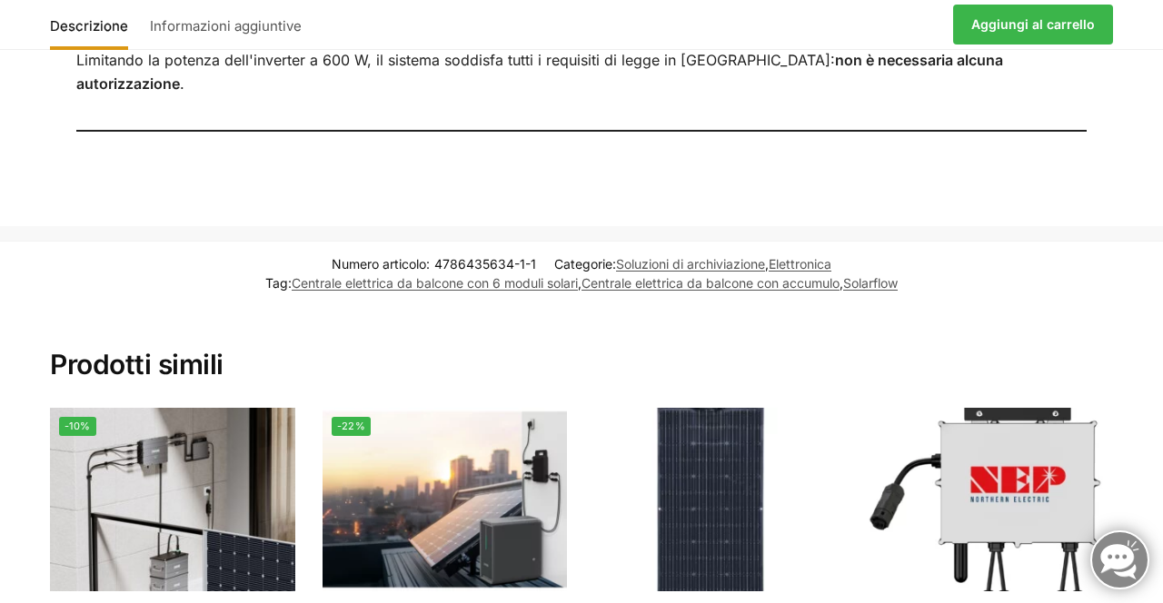
scroll to position [2064, 0]
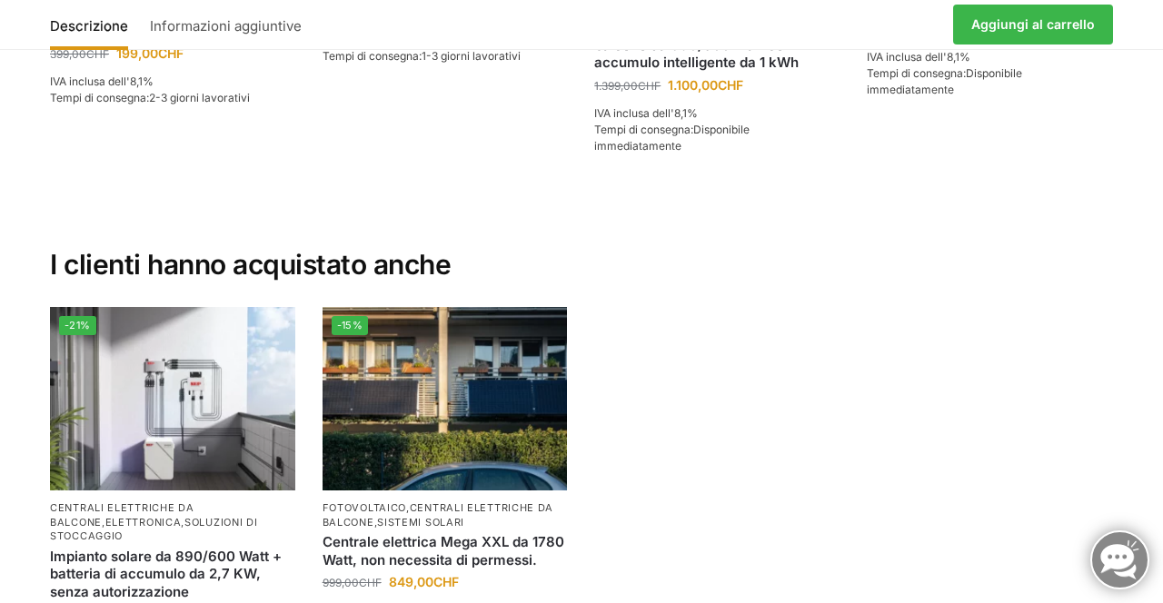
scroll to position [3819, 0]
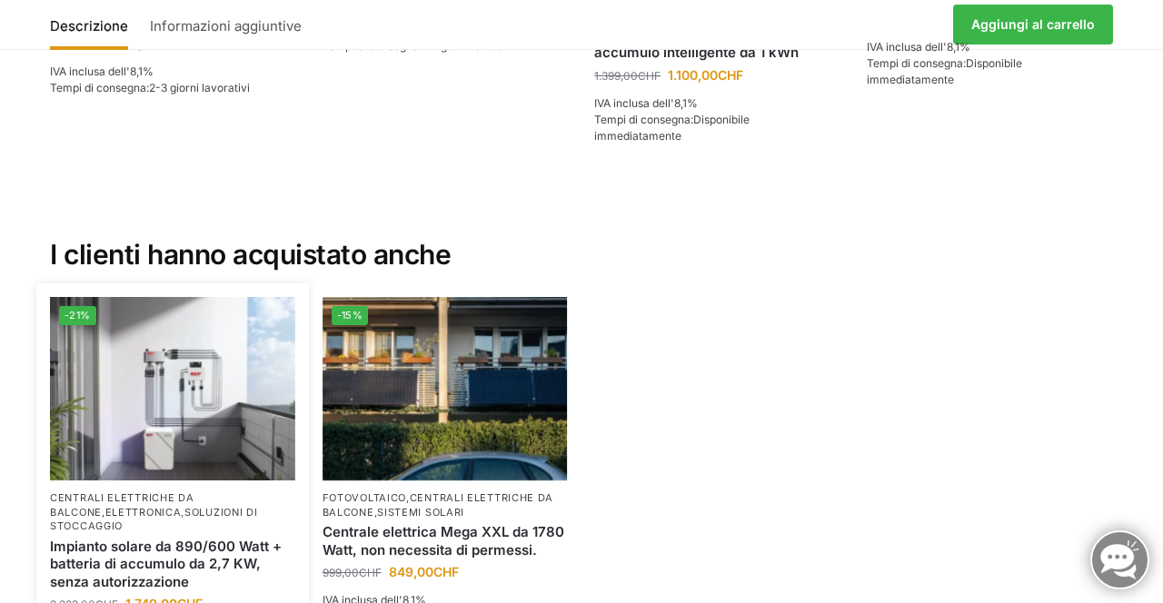
click at [160, 387] on img at bounding box center [172, 388] width 245 height 183
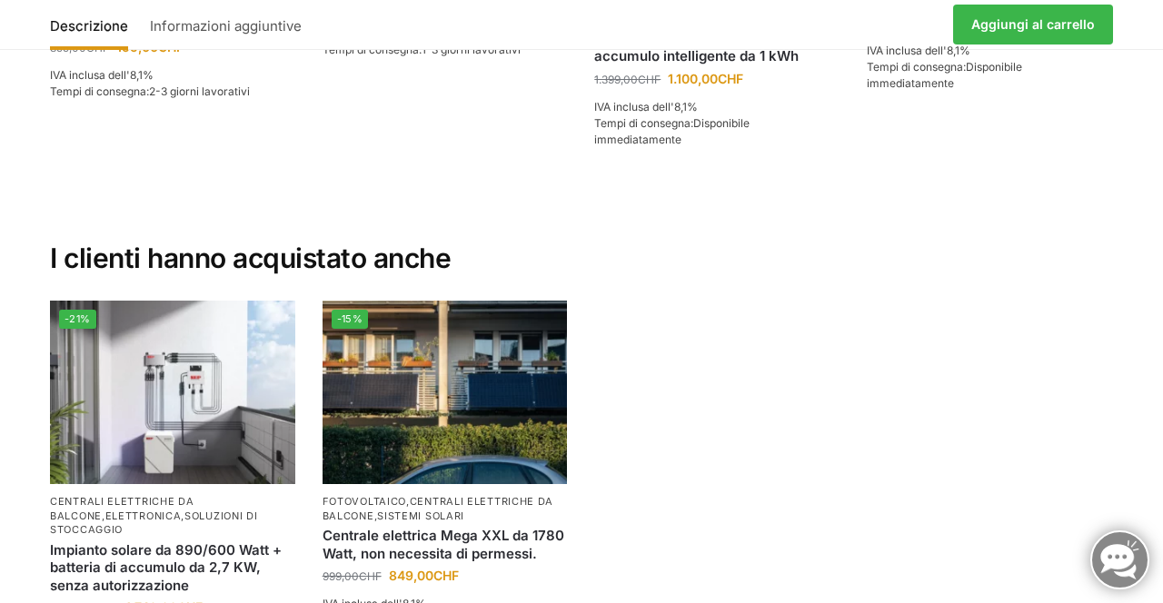
scroll to position [3877, 0]
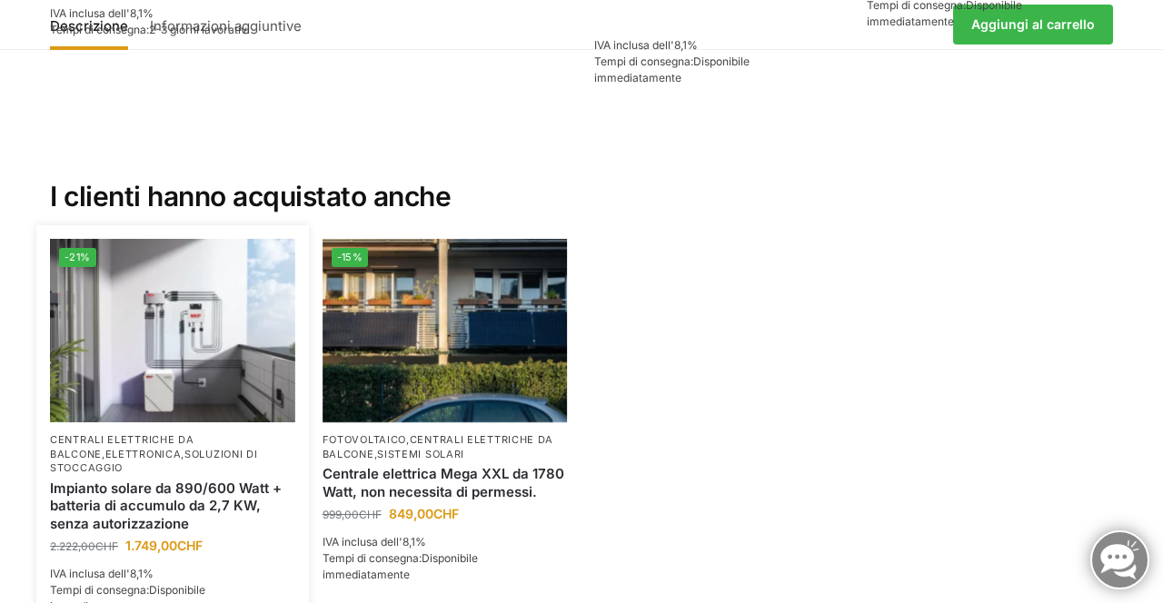
click at [178, 362] on img at bounding box center [172, 330] width 245 height 183
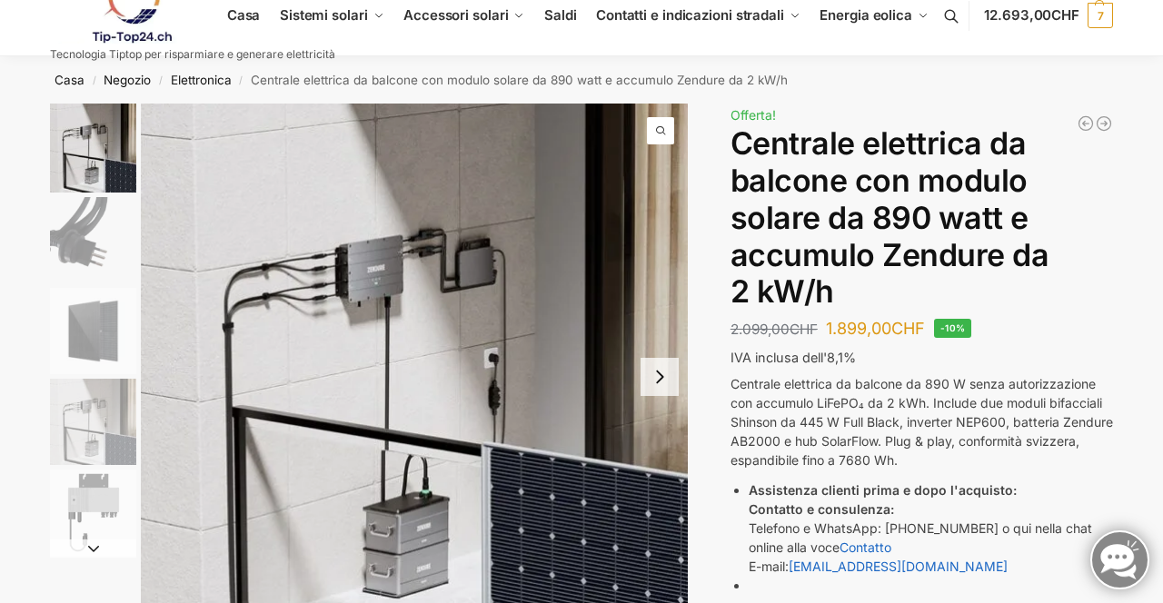
scroll to position [0, 0]
